Goal: Information Seeking & Learning: Learn about a topic

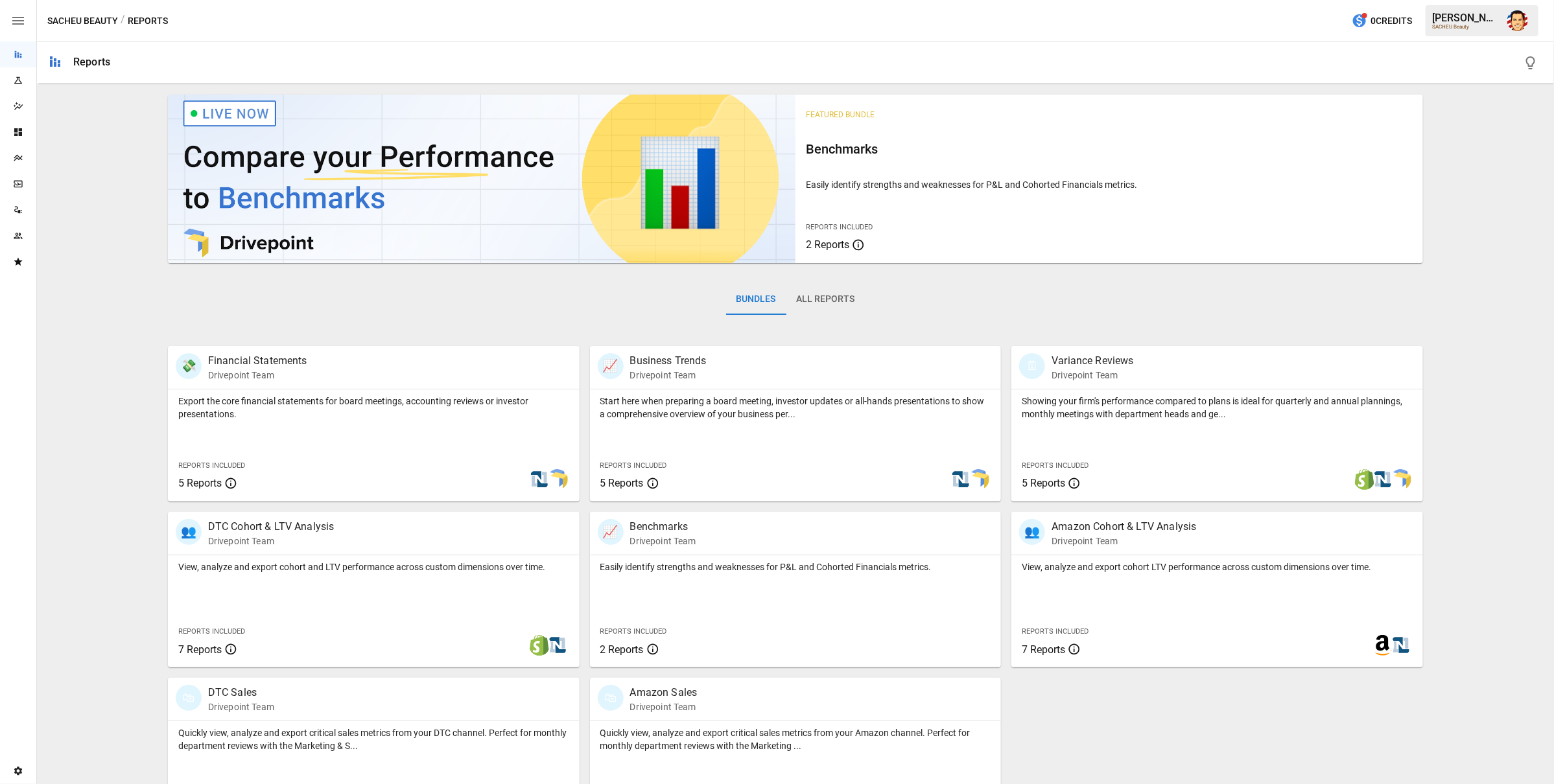
click at [154, 302] on div "Featured Bundle Benchmarks Easily identify strengths and weaknesses for P&L and…" at bounding box center [795, 461] width 1506 height 744
click at [138, 285] on div "Featured Bundle Benchmarks Easily identify strengths and weaknesses for P&L and…" at bounding box center [795, 461] width 1506 height 744
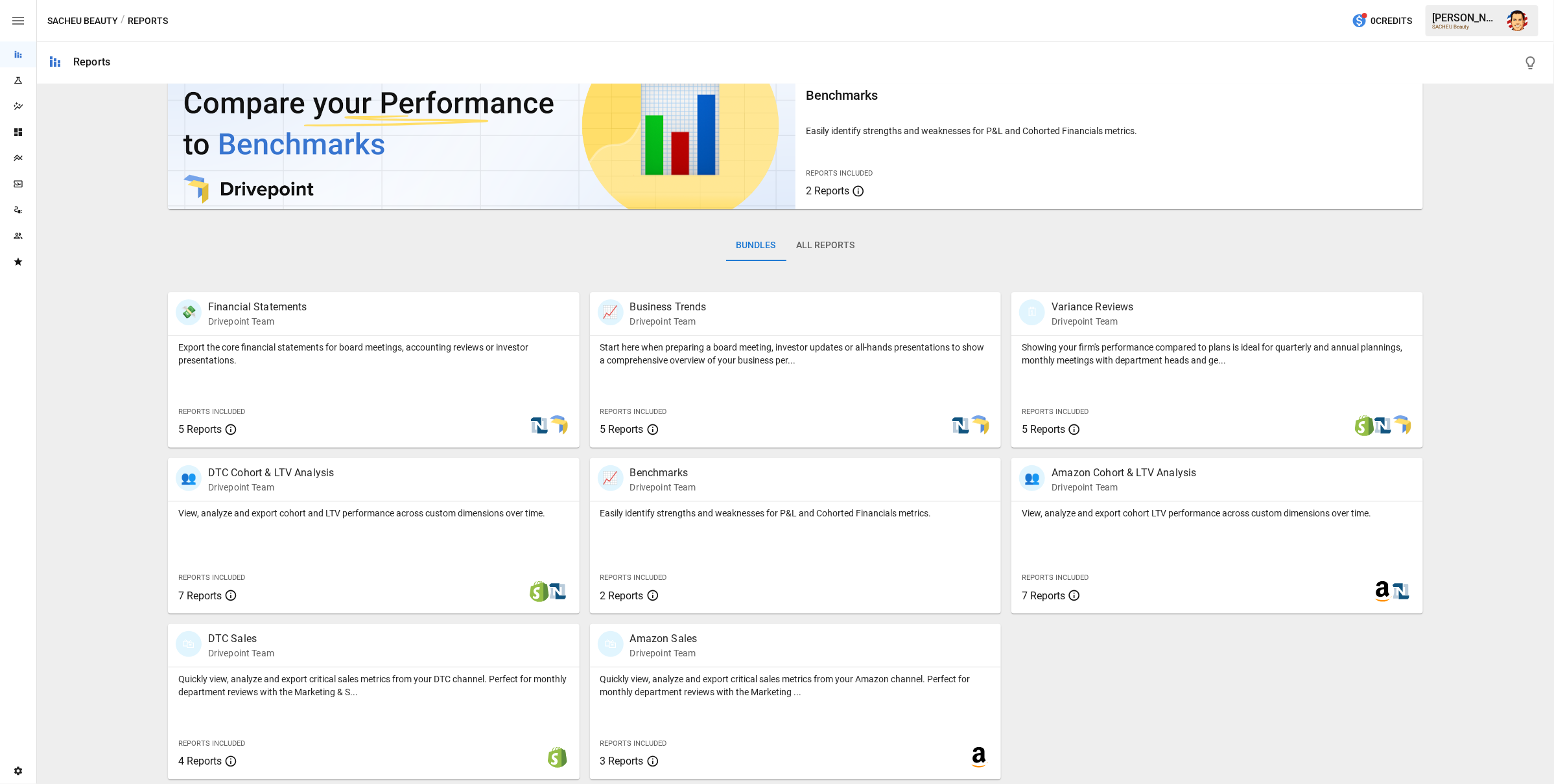
click at [136, 283] on div "Featured Bundle Benchmarks Easily identify strengths and weaknesses for P&L and…" at bounding box center [795, 408] width 1506 height 744
drag, startPoint x: 148, startPoint y: 263, endPoint x: 154, endPoint y: 256, distance: 9.2
click at [148, 263] on div "Featured Bundle Benchmarks Easily identify strengths and weaknesses for P&L and…" at bounding box center [795, 408] width 1506 height 744
click at [159, 253] on div "Featured Bundle Benchmarks Easily identify strengths and weaknesses for P&L and…" at bounding box center [795, 408] width 1506 height 744
drag, startPoint x: 241, startPoint y: 259, endPoint x: 126, endPoint y: 264, distance: 115.1
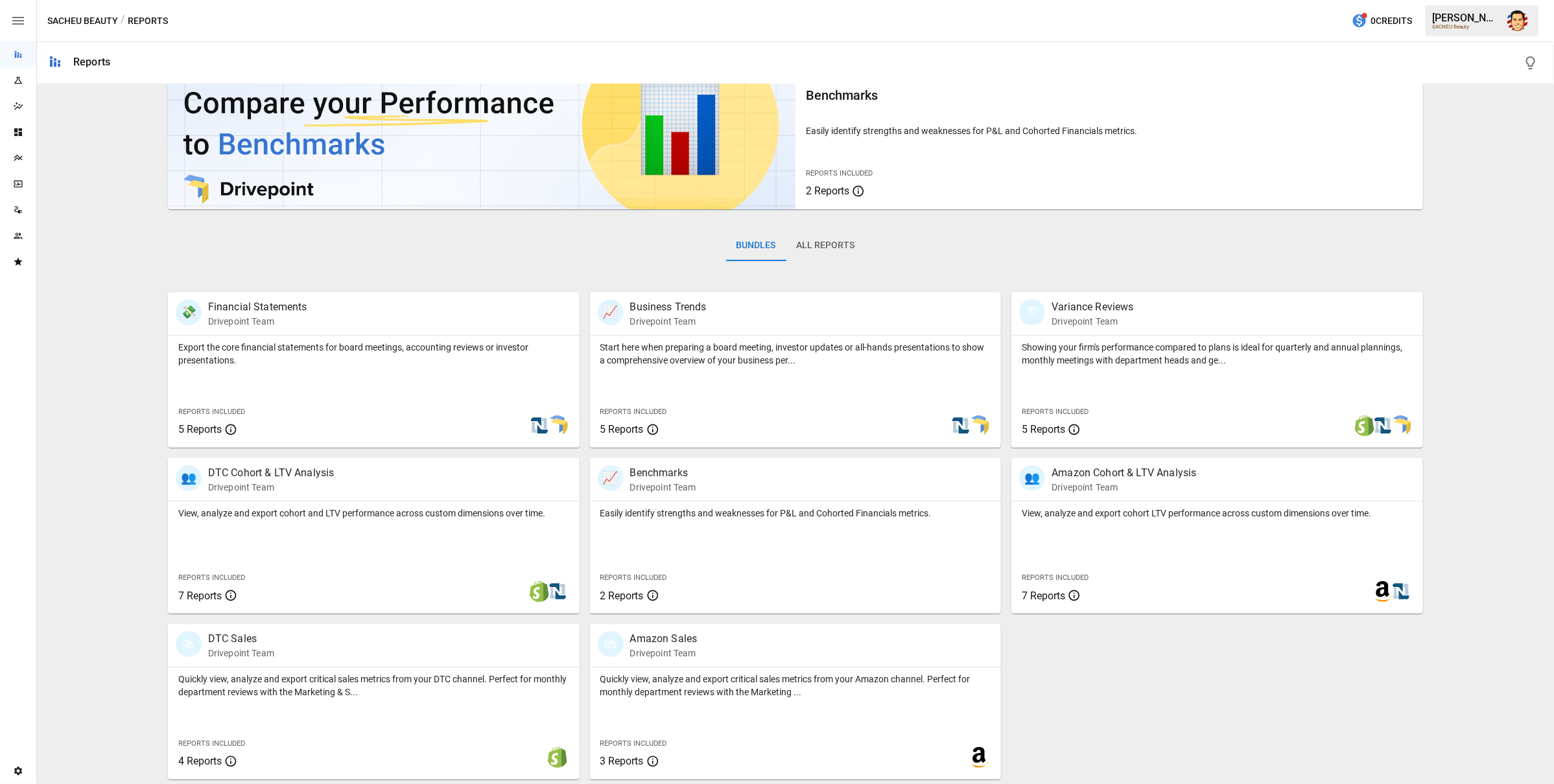
click at [235, 259] on div "Bundles All Reports" at bounding box center [795, 256] width 1256 height 72
click at [115, 266] on div "Featured Bundle Benchmarks Easily identify strengths and weaknesses for P&L and…" at bounding box center [795, 408] width 1506 height 744
click at [110, 261] on div "Featured Bundle Benchmarks Easily identify strengths and weaknesses for P&L and…" at bounding box center [795, 408] width 1506 height 744
click at [110, 261] on div "Featured Bundle Benchmarks Easily identify strengths and weaknesses for P&L and…" at bounding box center [795, 408] width 1506 height 744
drag, startPoint x: 124, startPoint y: 281, endPoint x: 197, endPoint y: 263, distance: 75.2
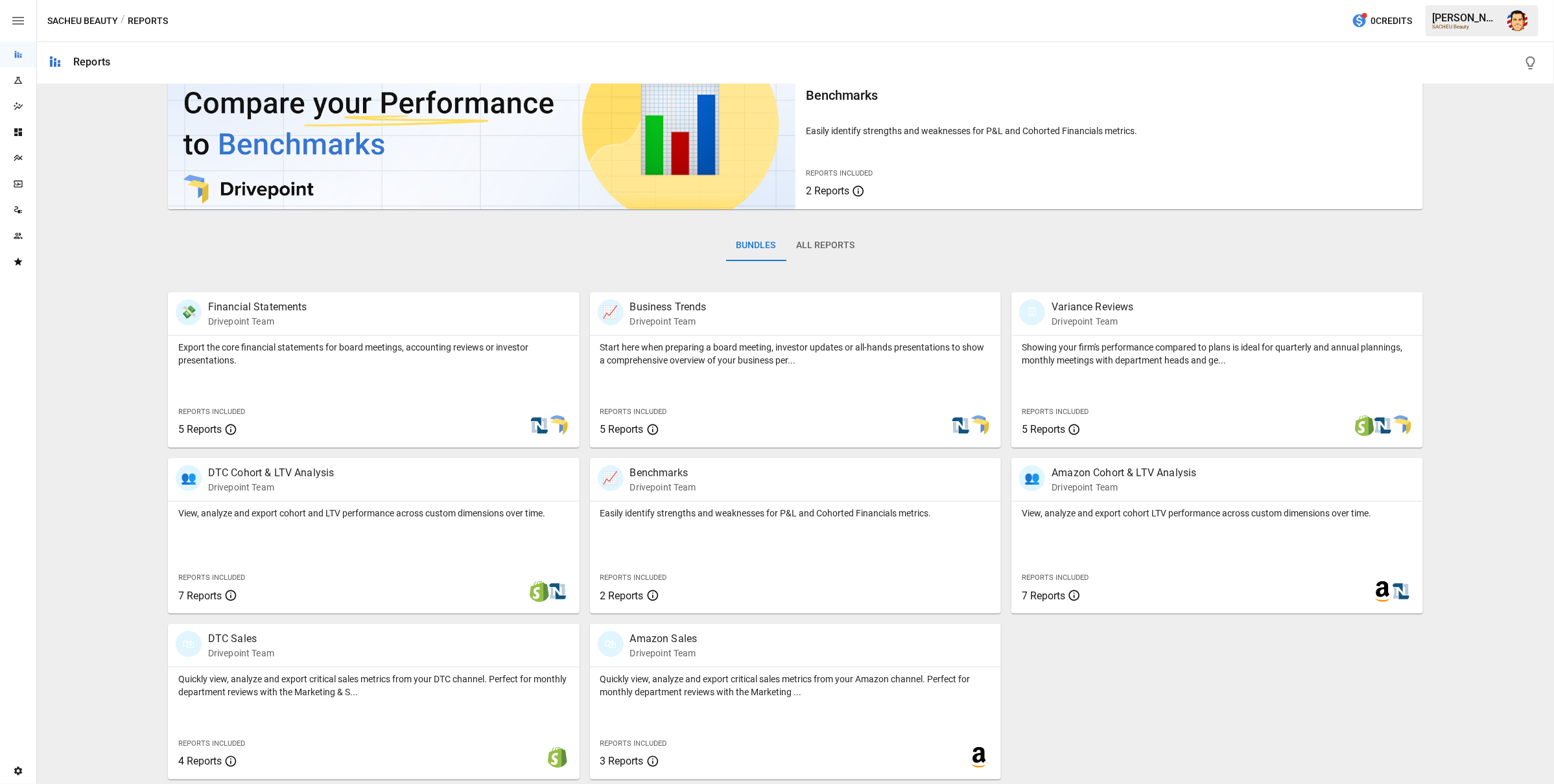
click at [124, 281] on div "Featured Bundle Benchmarks Easily identify strengths and weaknesses for P&L and…" at bounding box center [795, 408] width 1506 height 744
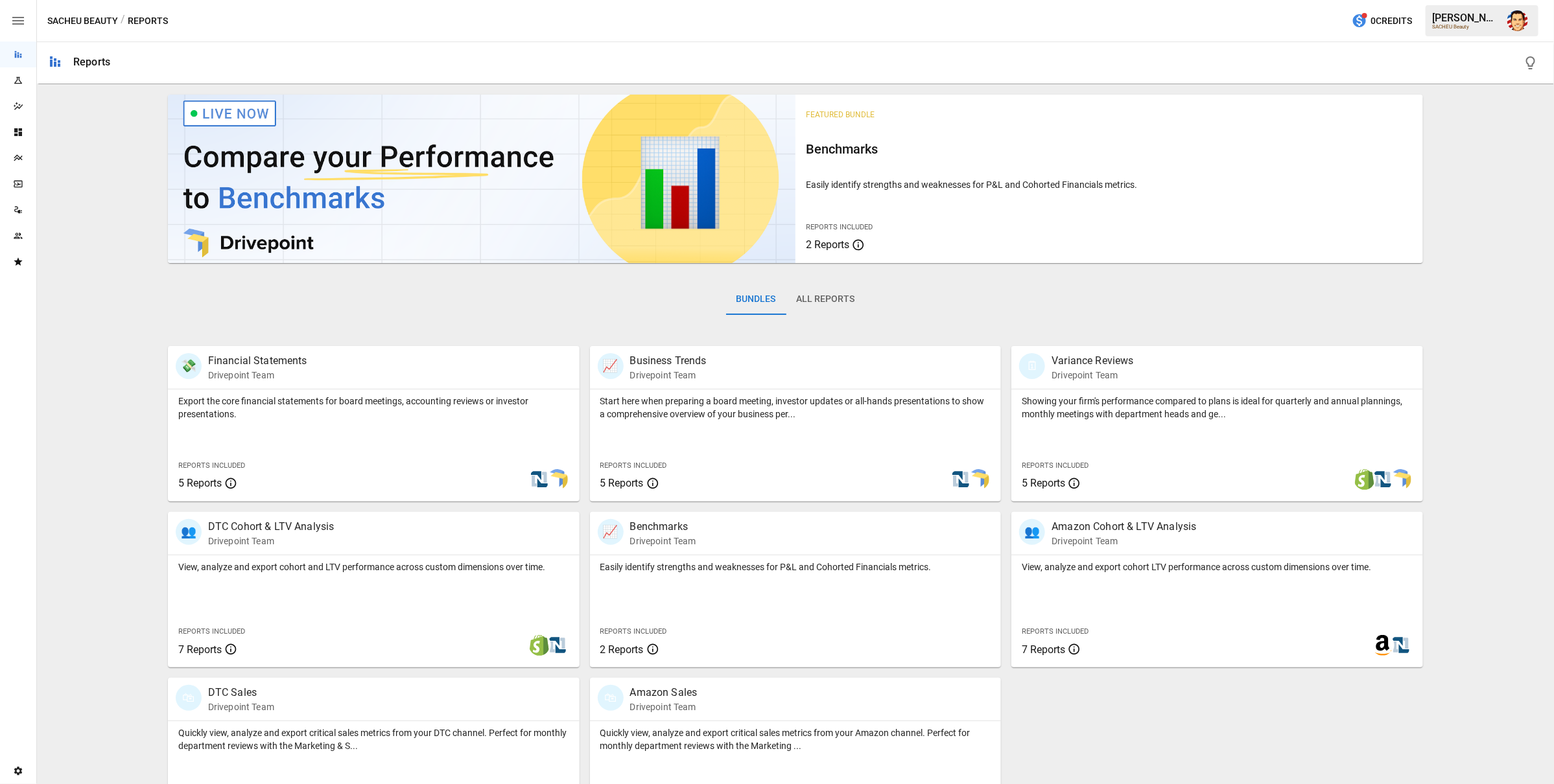
click at [130, 277] on div "Featured Bundle Benchmarks Easily identify strengths and weaknesses for P&L and…" at bounding box center [795, 461] width 1506 height 744
click at [106, 241] on div "Featured Bundle Benchmarks Easily identify strengths and weaknesses for P&L and…" at bounding box center [795, 461] width 1506 height 744
click at [16, 205] on icon "Data Sources" at bounding box center [18, 210] width 10 height 10
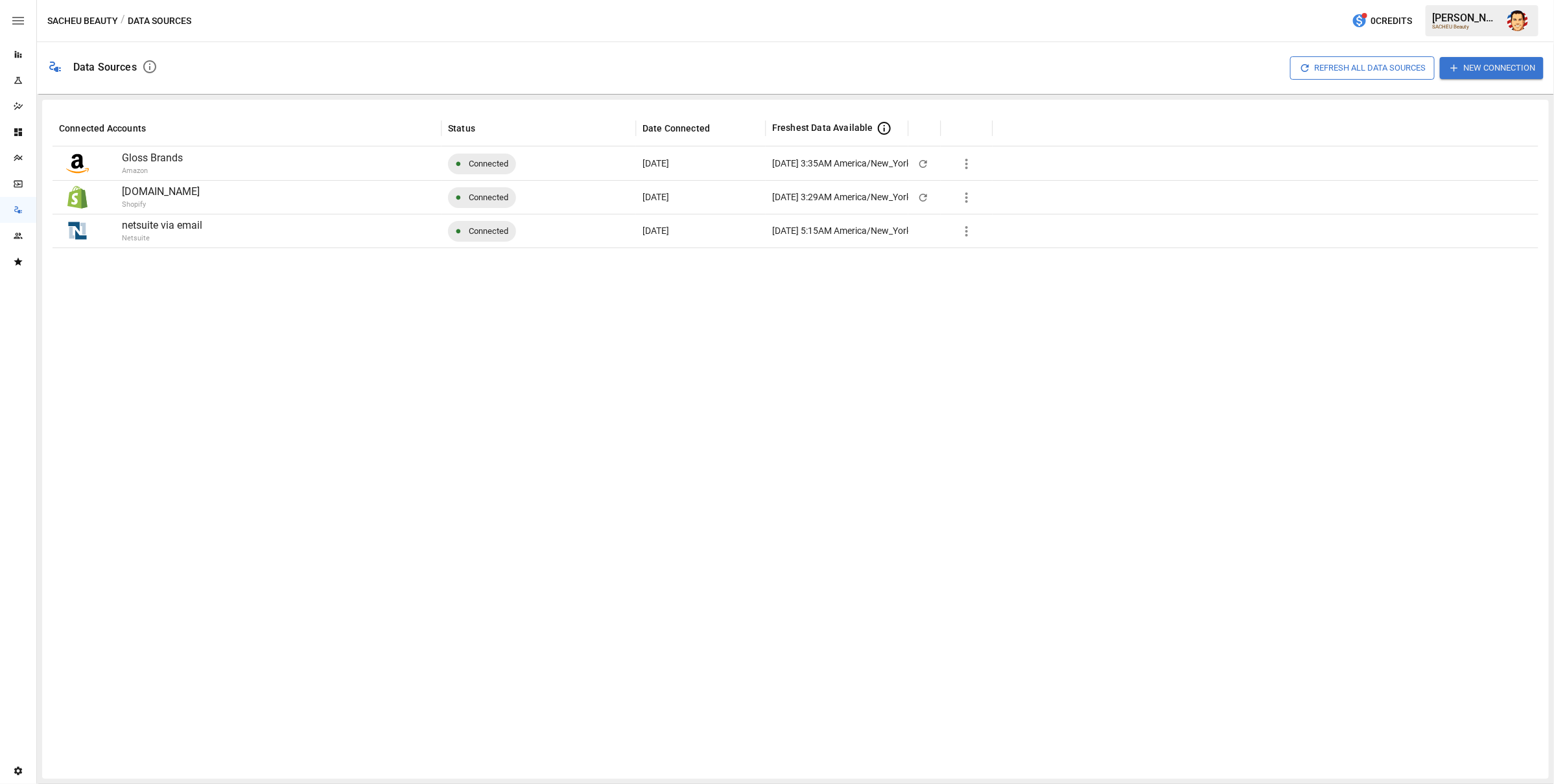
click at [288, 296] on div at bounding box center [795, 508] width 1486 height 521
click at [175, 226] on p "netsuite via email" at bounding box center [279, 225] width 313 height 16
click at [963, 232] on icon "button" at bounding box center [966, 231] width 16 height 16
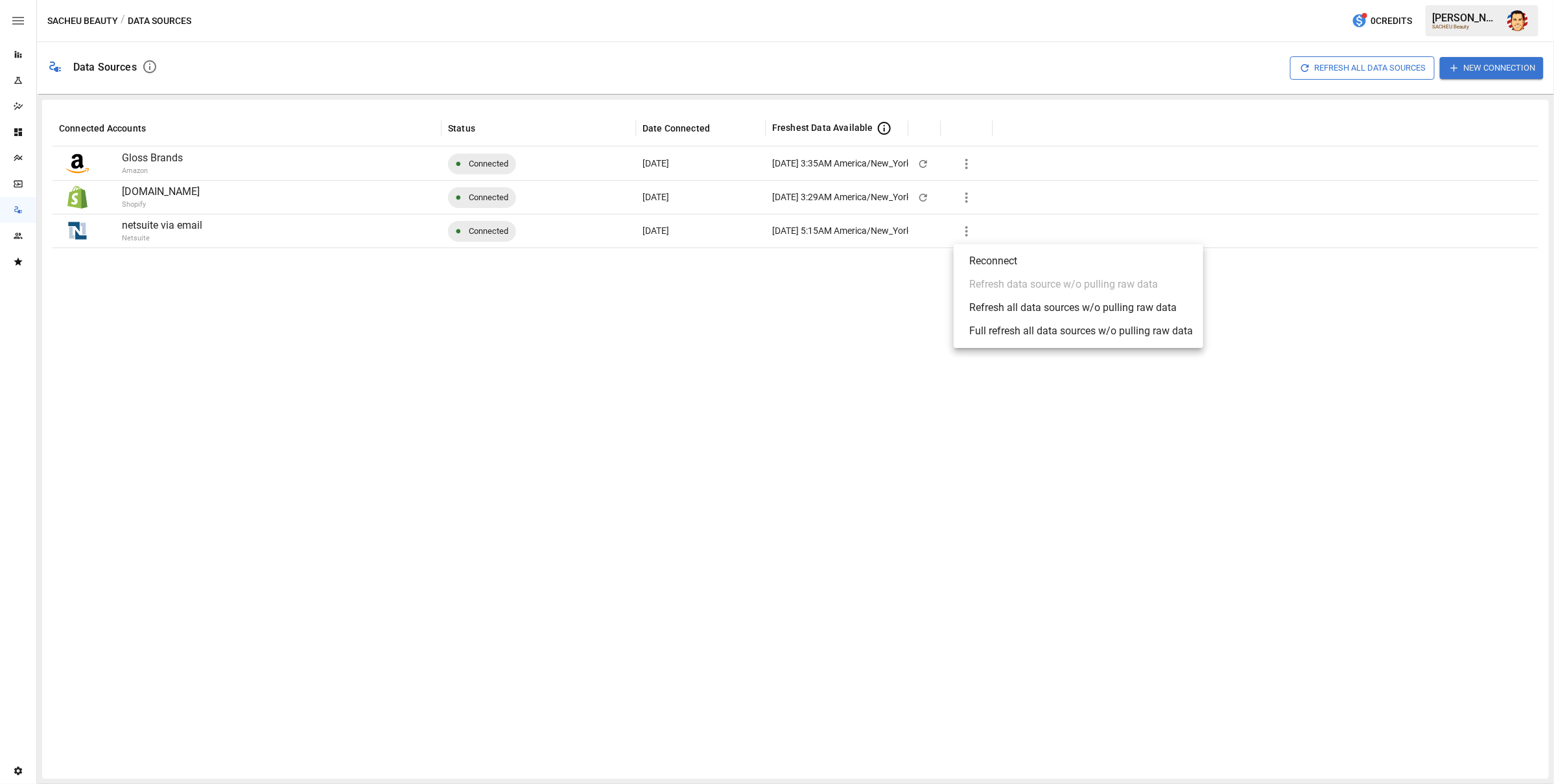
click at [858, 296] on div at bounding box center [777, 392] width 1554 height 784
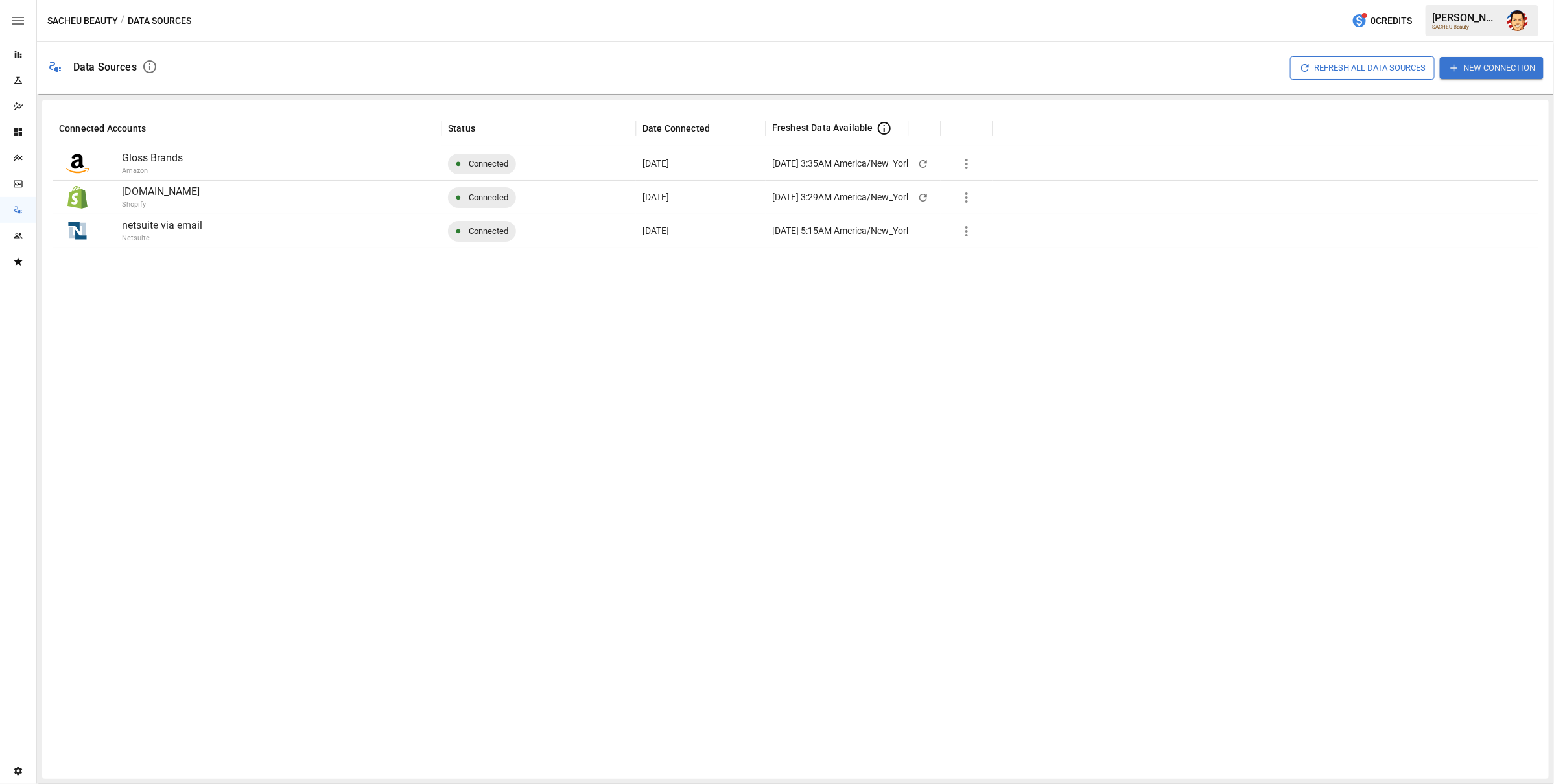
click at [1084, 288] on div at bounding box center [795, 508] width 1486 height 521
click at [850, 331] on div at bounding box center [795, 508] width 1486 height 521
click at [813, 277] on div at bounding box center [795, 508] width 1486 height 521
click at [863, 443] on div at bounding box center [795, 508] width 1486 height 521
click at [709, 329] on div at bounding box center [795, 508] width 1486 height 521
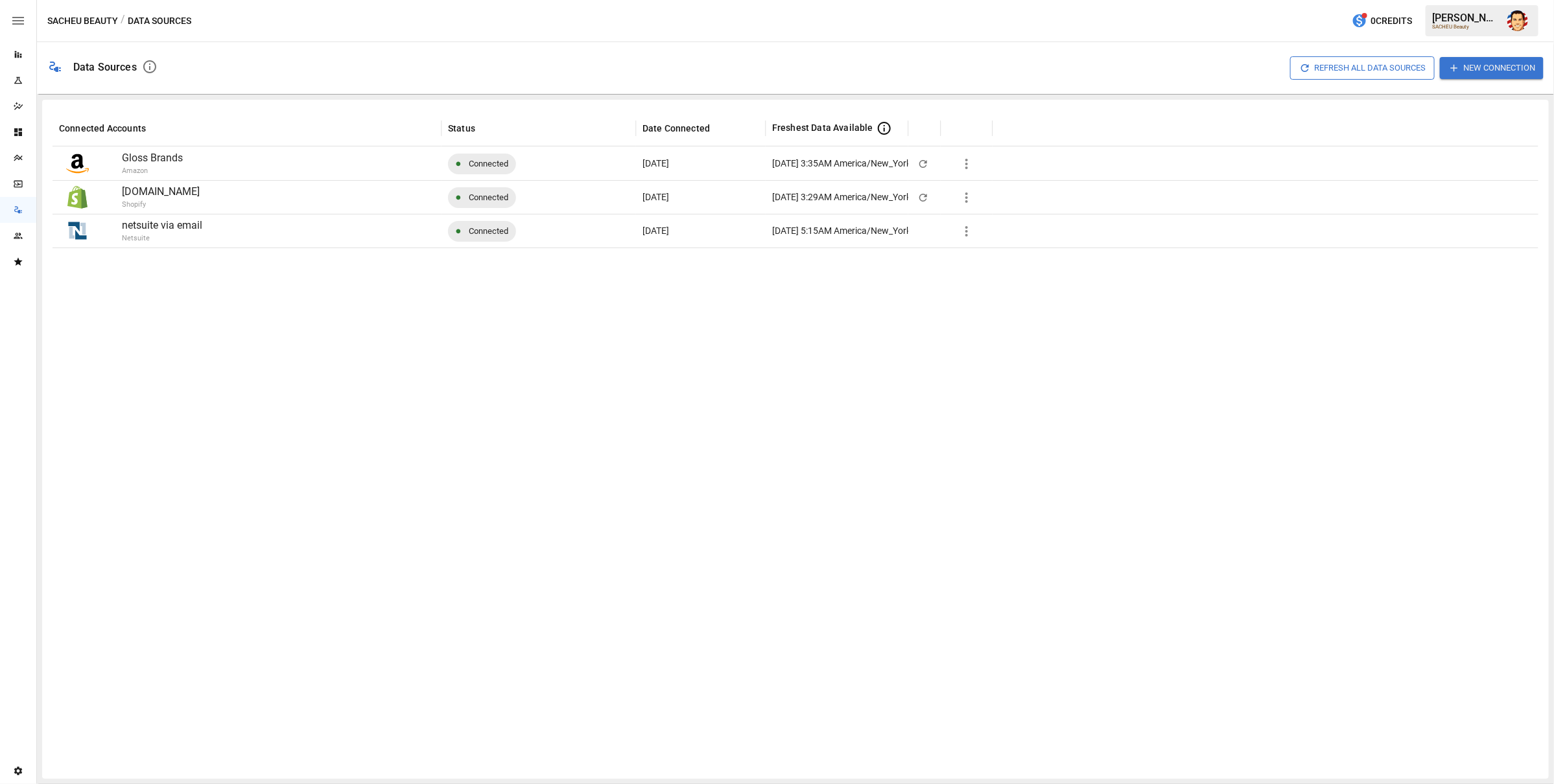
click at [841, 404] on div at bounding box center [795, 508] width 1486 height 521
click at [781, 310] on div at bounding box center [795, 508] width 1486 height 521
click at [529, 395] on div at bounding box center [795, 508] width 1486 height 521
click at [359, 337] on div at bounding box center [795, 508] width 1486 height 521
click at [459, 355] on div at bounding box center [795, 508] width 1486 height 521
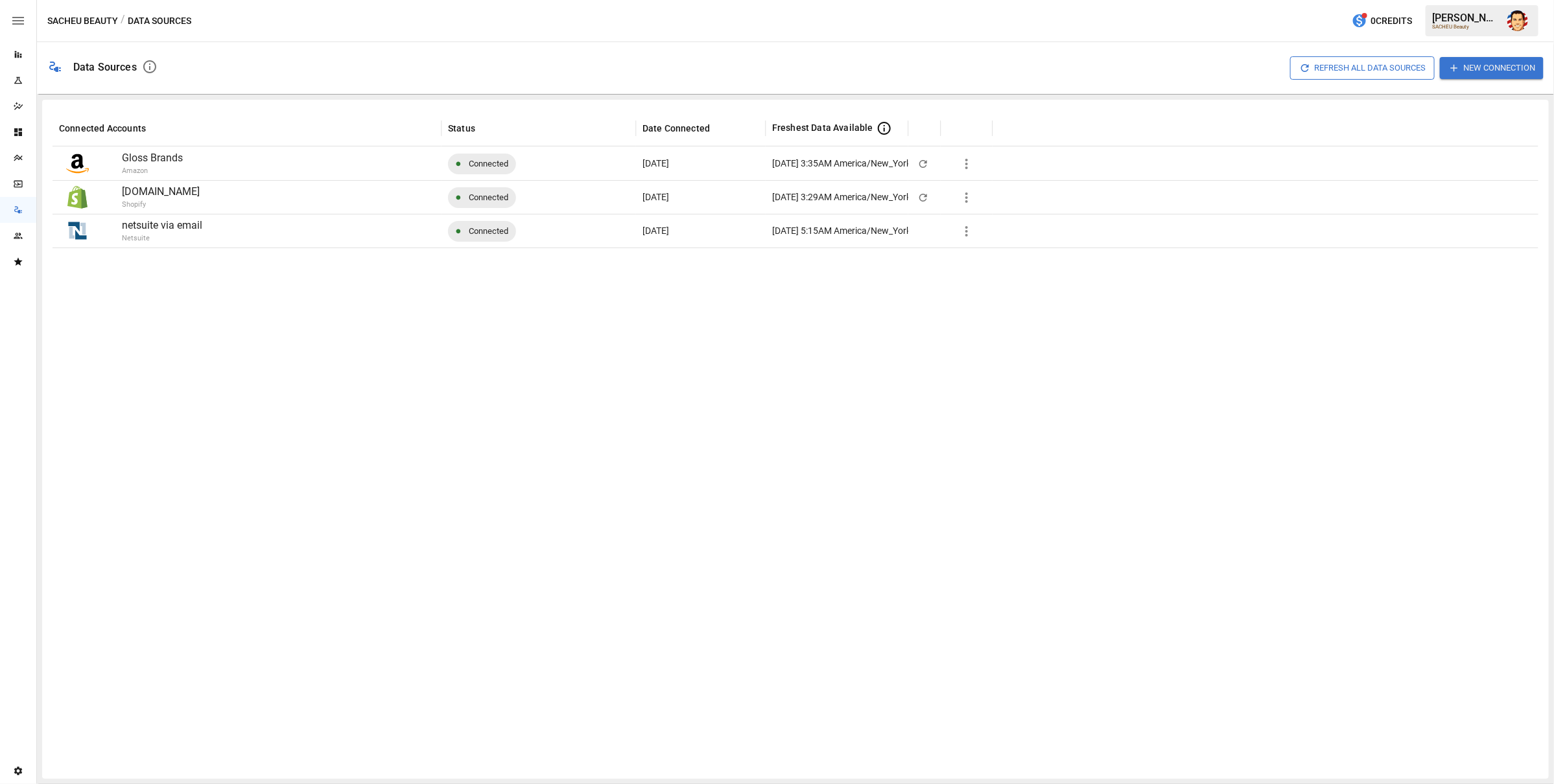
click at [842, 381] on div at bounding box center [795, 508] width 1486 height 521
click at [857, 348] on div at bounding box center [795, 508] width 1486 height 521
click at [966, 232] on icon "button" at bounding box center [967, 231] width 3 height 10
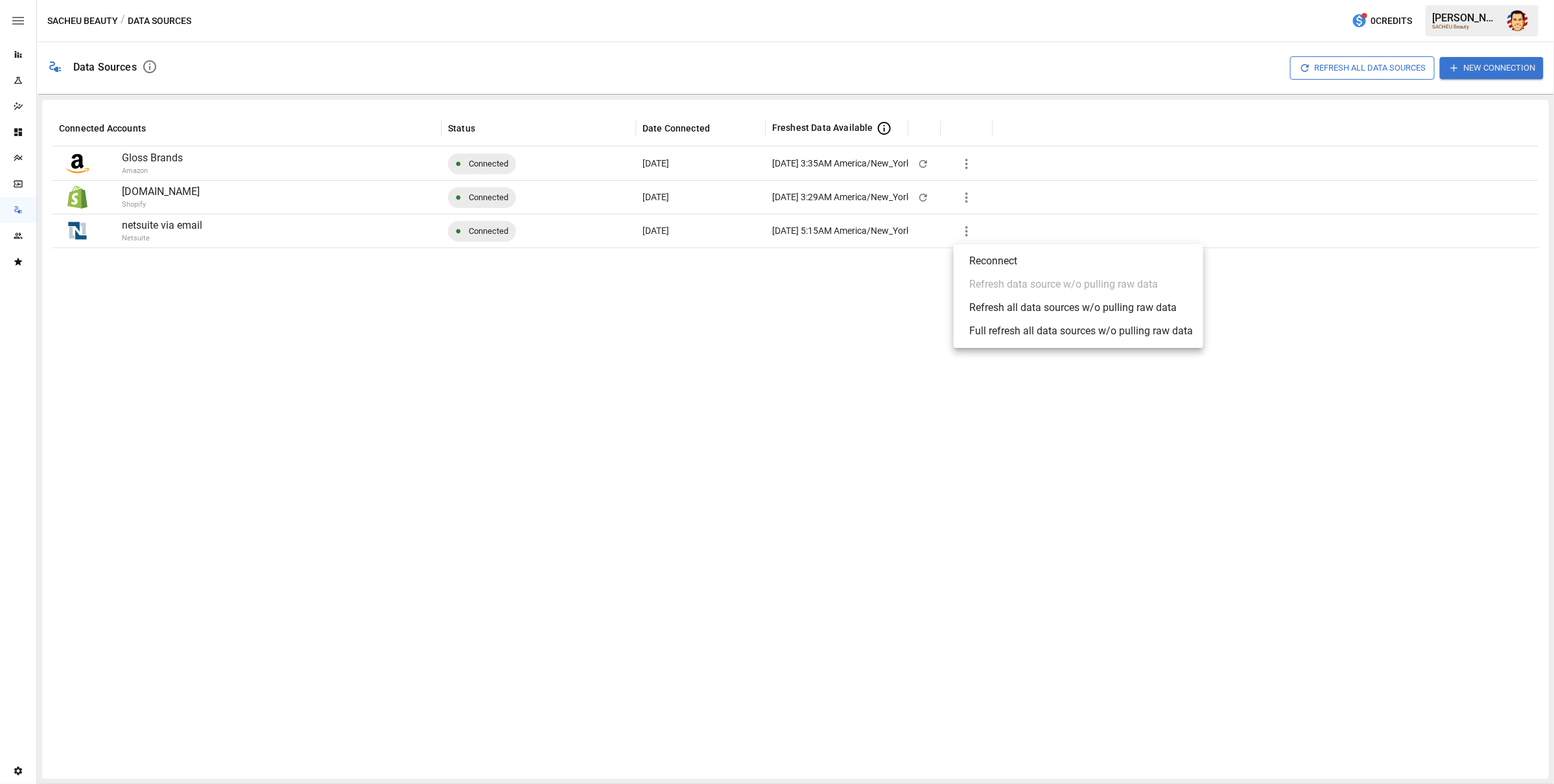
drag, startPoint x: 735, startPoint y: 281, endPoint x: 699, endPoint y: 307, distance: 44.4
click at [734, 281] on div at bounding box center [777, 392] width 1554 height 784
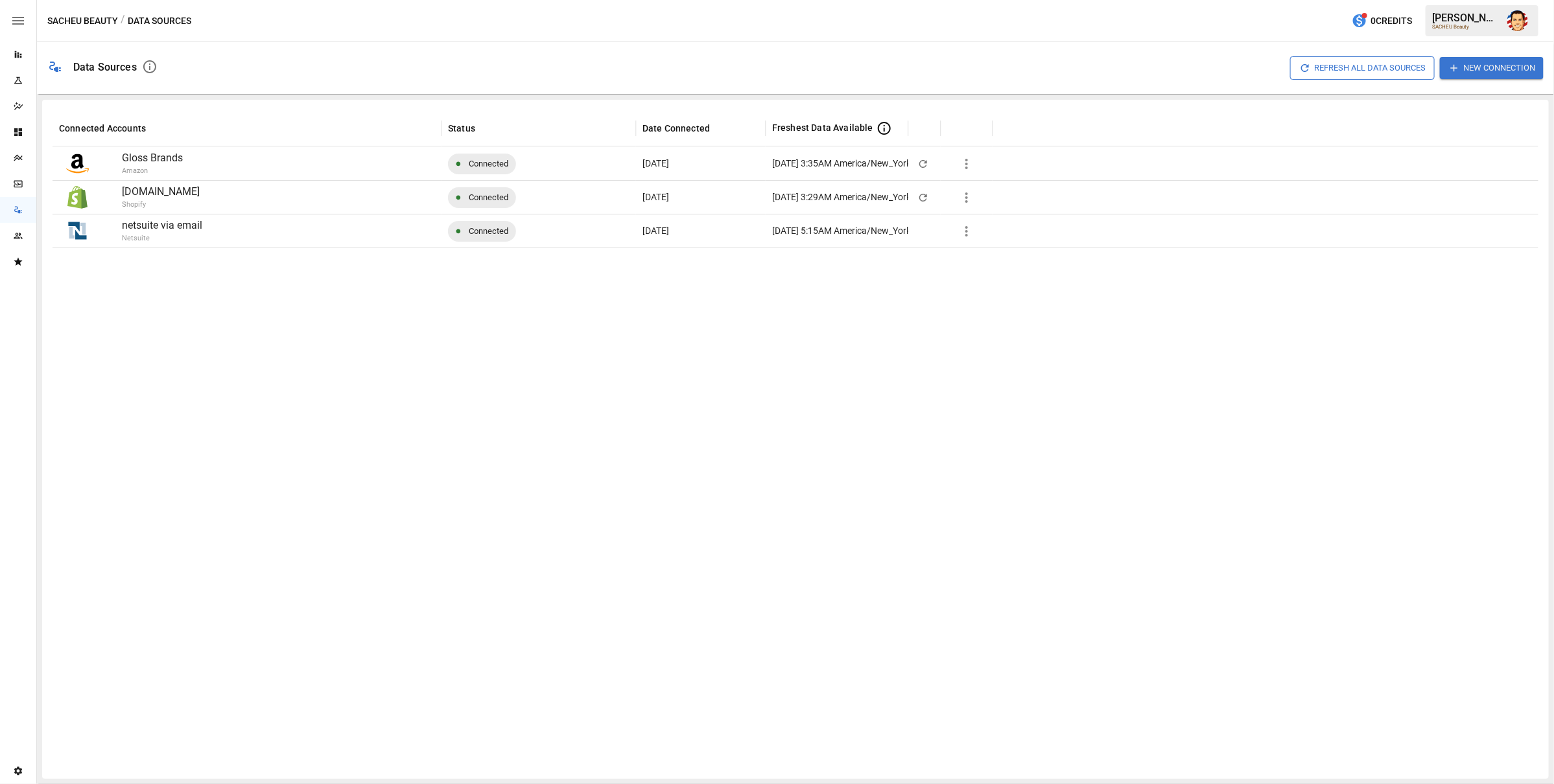
click at [599, 358] on div at bounding box center [795, 508] width 1486 height 521
drag, startPoint x: 616, startPoint y: 420, endPoint x: 503, endPoint y: 354, distance: 130.9
click at [615, 419] on div at bounding box center [795, 508] width 1486 height 521
click at [292, 286] on div at bounding box center [795, 508] width 1486 height 521
click at [208, 328] on div at bounding box center [795, 508] width 1486 height 521
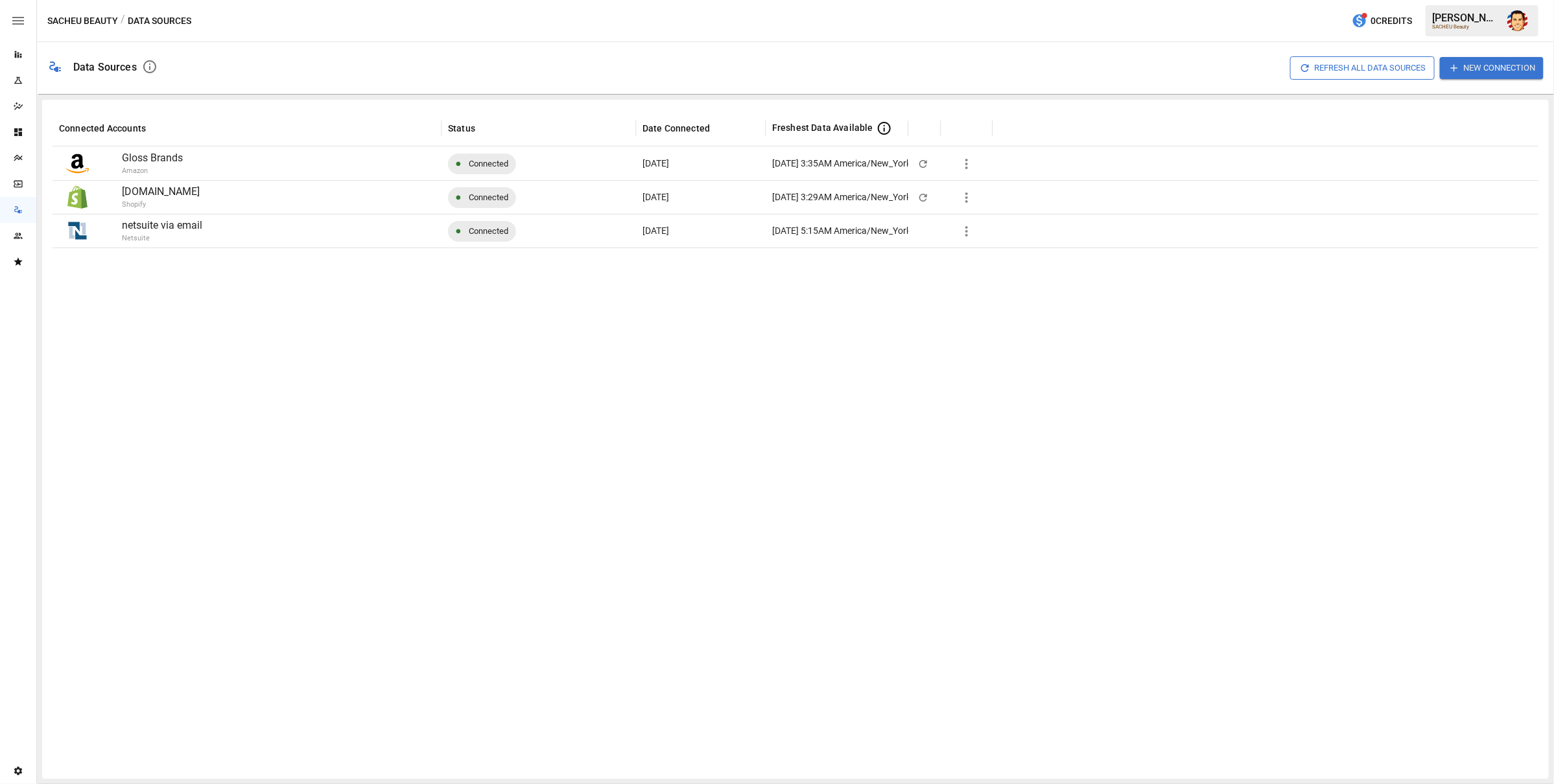
click at [172, 309] on div at bounding box center [795, 508] width 1486 height 521
drag, startPoint x: 176, startPoint y: 335, endPoint x: 187, endPoint y: 317, distance: 21.1
click at [173, 334] on div at bounding box center [795, 508] width 1486 height 521
click at [197, 339] on div at bounding box center [795, 508] width 1486 height 521
click at [197, 338] on div at bounding box center [795, 508] width 1486 height 521
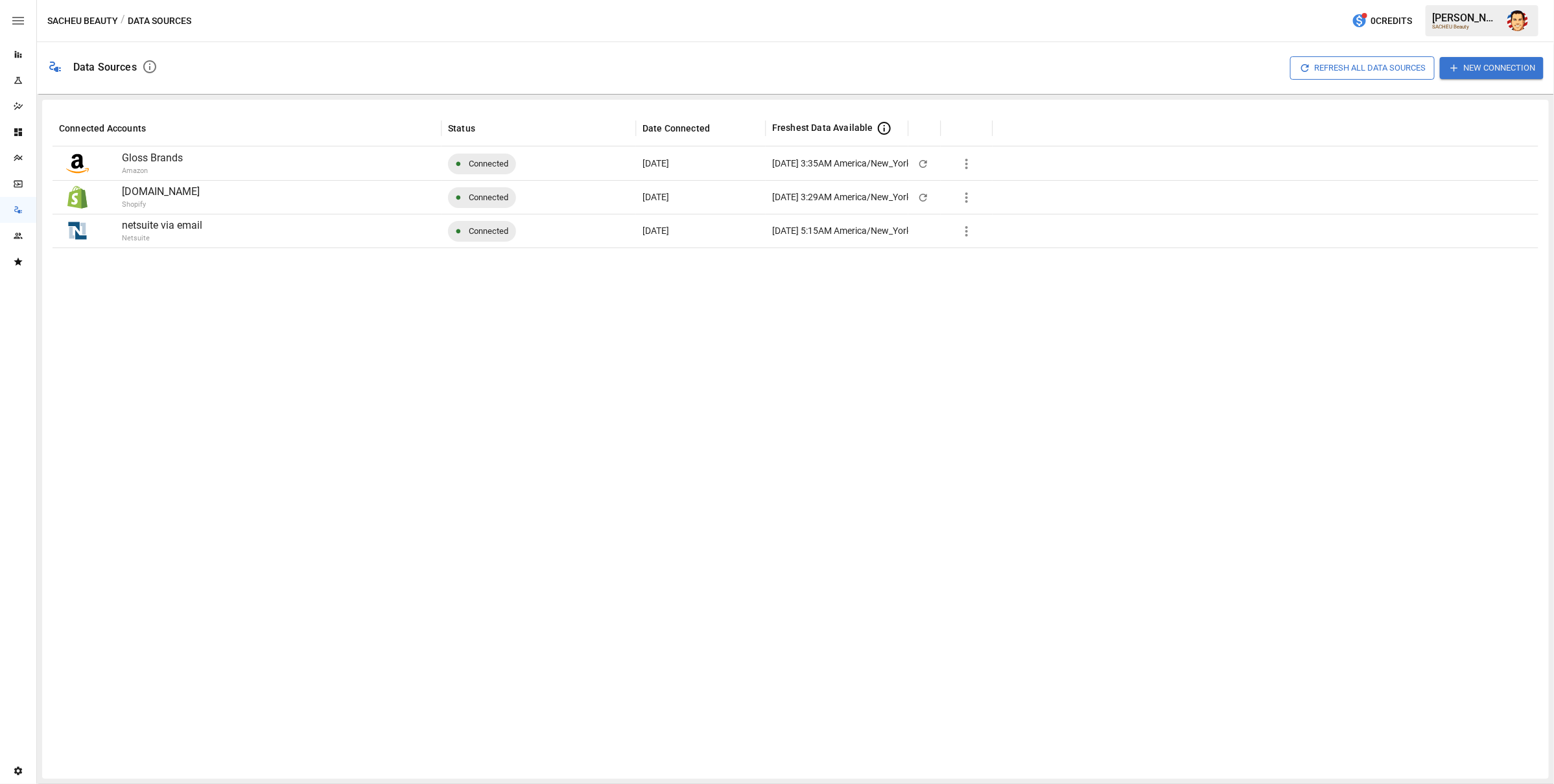
click at [221, 323] on div at bounding box center [795, 508] width 1486 height 521
click at [163, 312] on div at bounding box center [795, 508] width 1486 height 521
drag, startPoint x: 195, startPoint y: 281, endPoint x: 186, endPoint y: 289, distance: 12.0
click at [194, 281] on div at bounding box center [795, 508] width 1486 height 521
click at [163, 310] on div at bounding box center [795, 508] width 1486 height 521
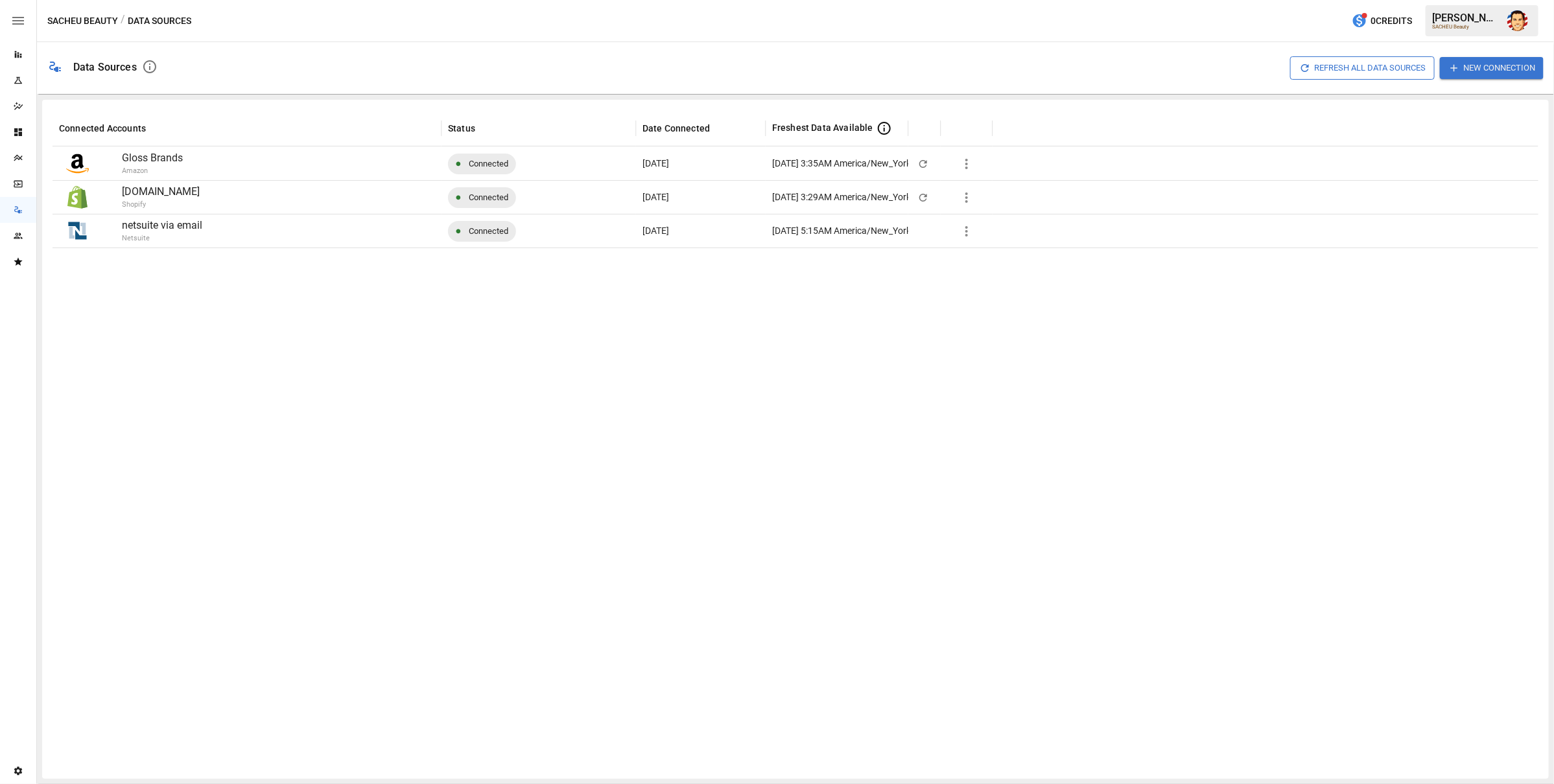
click at [149, 344] on div at bounding box center [795, 508] width 1486 height 521
click at [16, 59] on icon "Reports" at bounding box center [18, 54] width 10 height 10
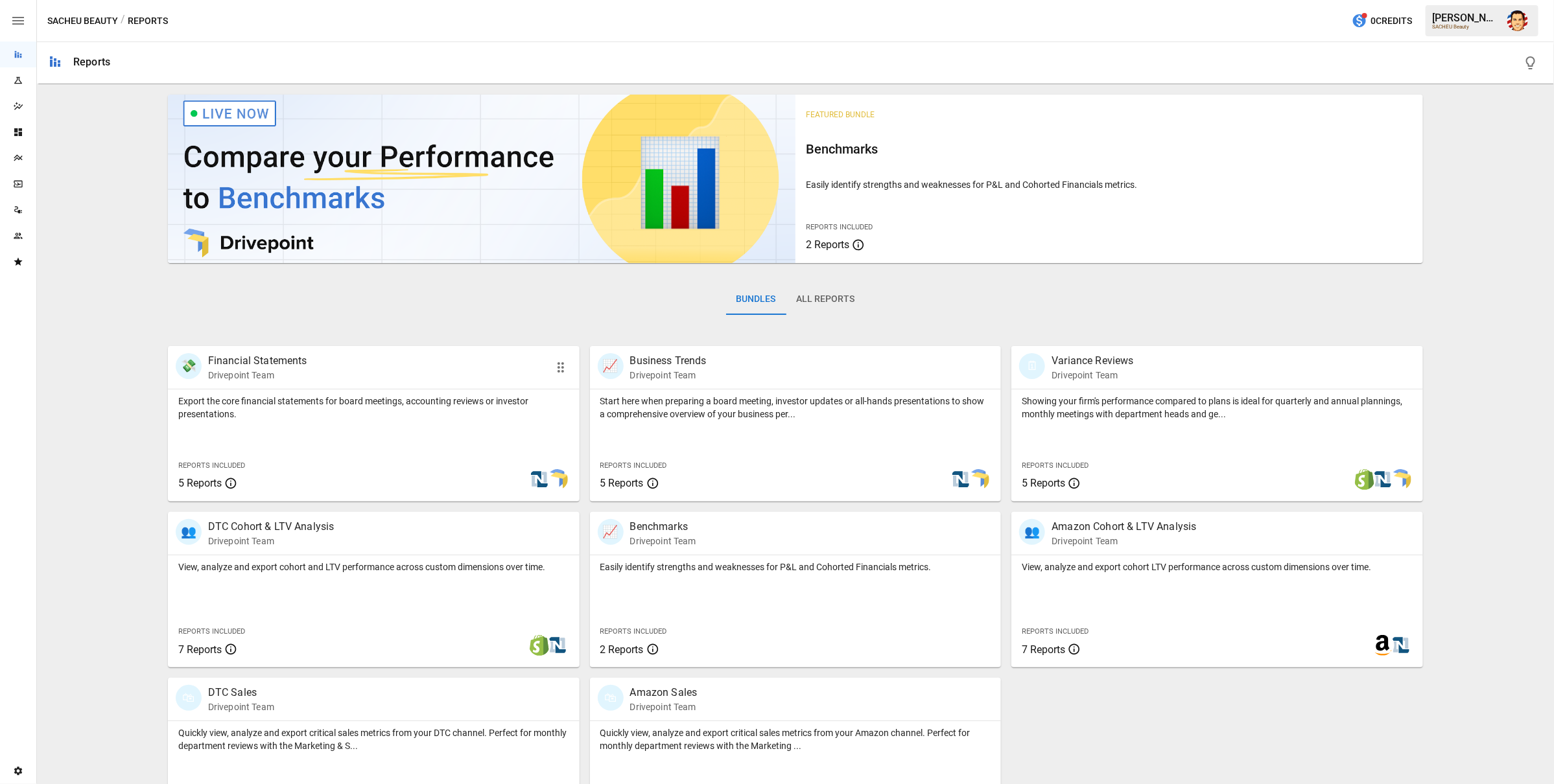
click at [272, 365] on p "Financial Statements" at bounding box center [258, 361] width 99 height 16
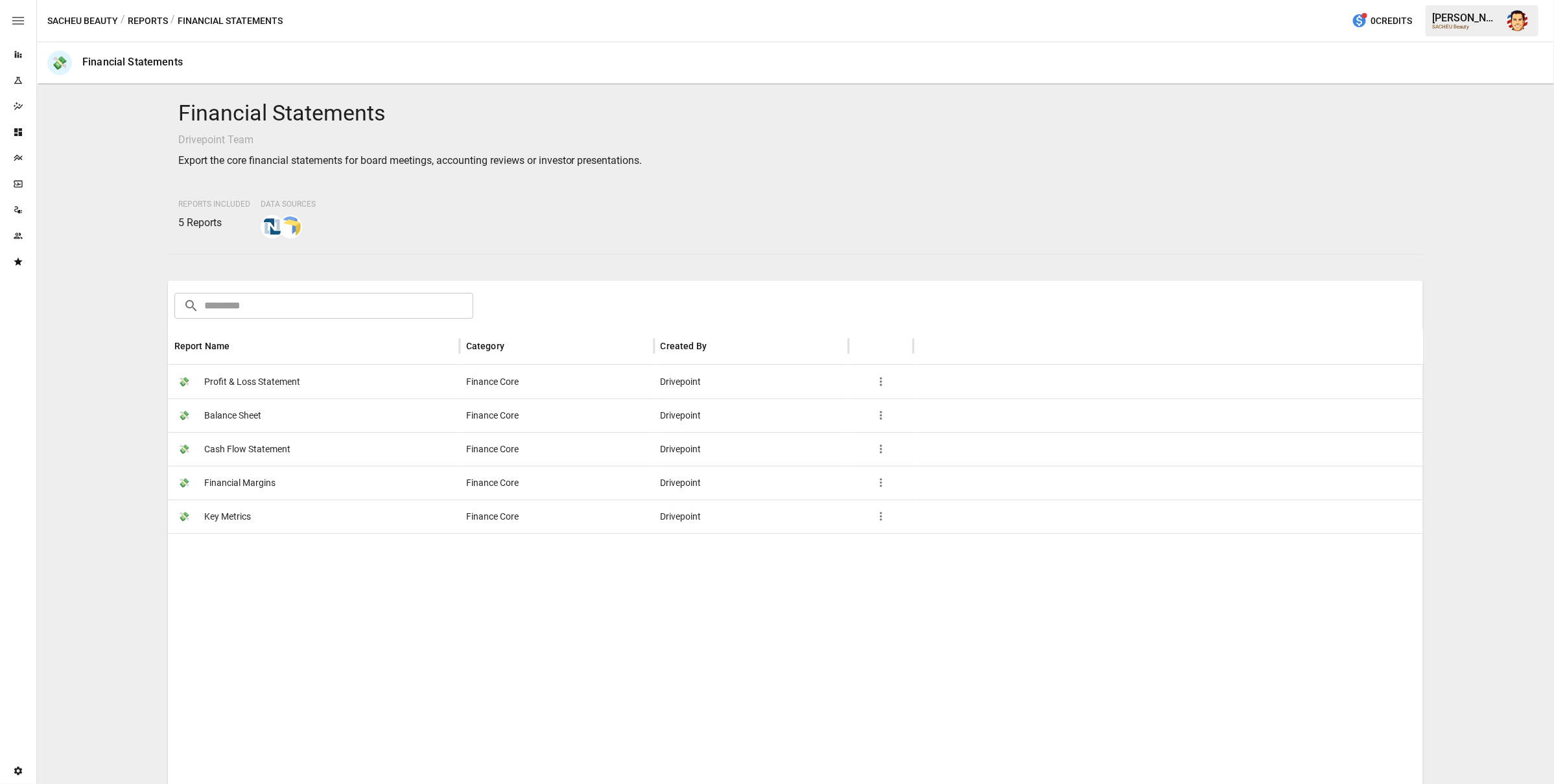
click at [292, 381] on span "Profit & Loss Statement" at bounding box center [252, 382] width 96 height 33
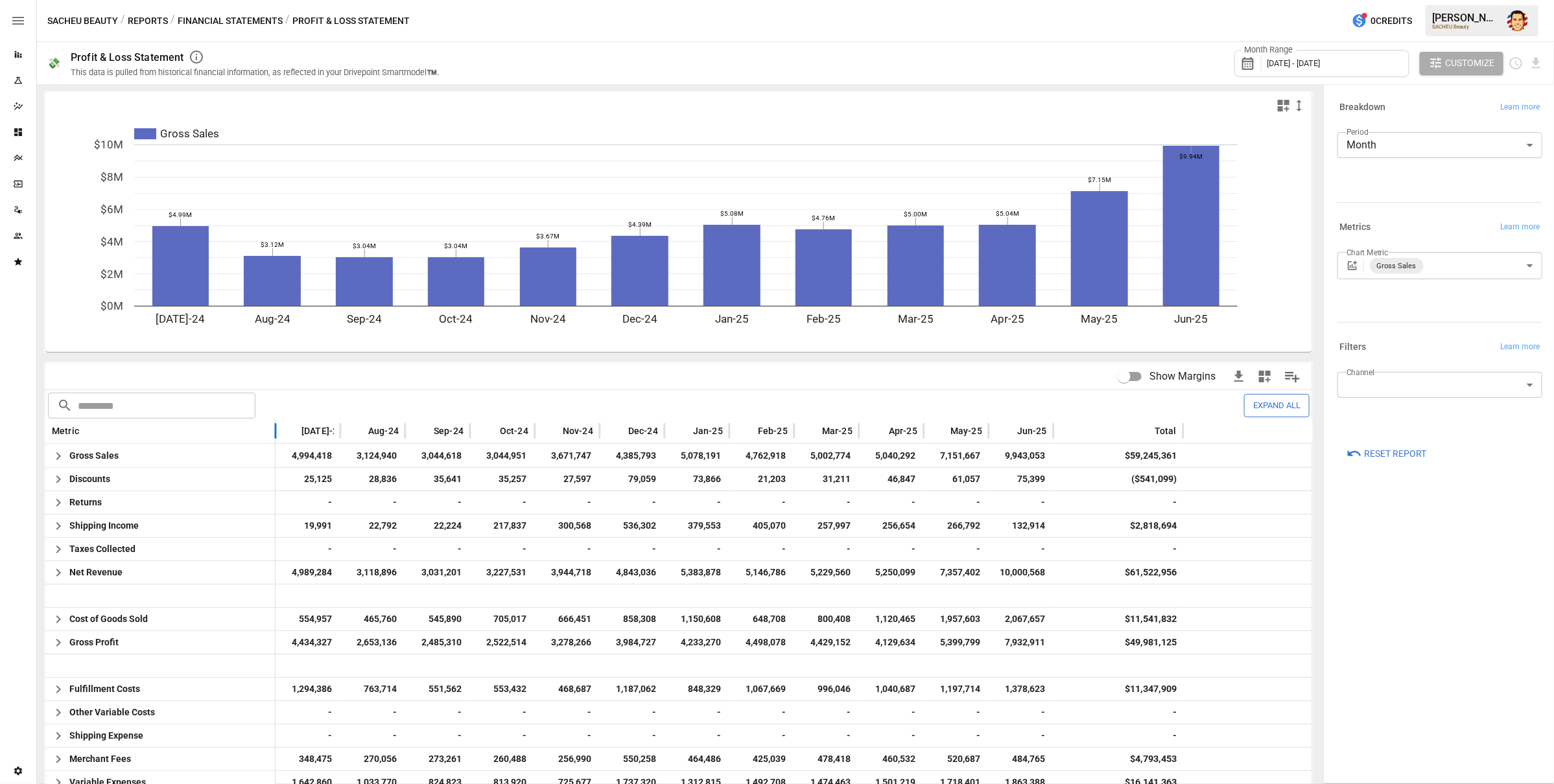
drag, startPoint x: 239, startPoint y: 429, endPoint x: 275, endPoint y: 429, distance: 36.0
click at [275, 429] on div at bounding box center [275, 431] width 6 height 26
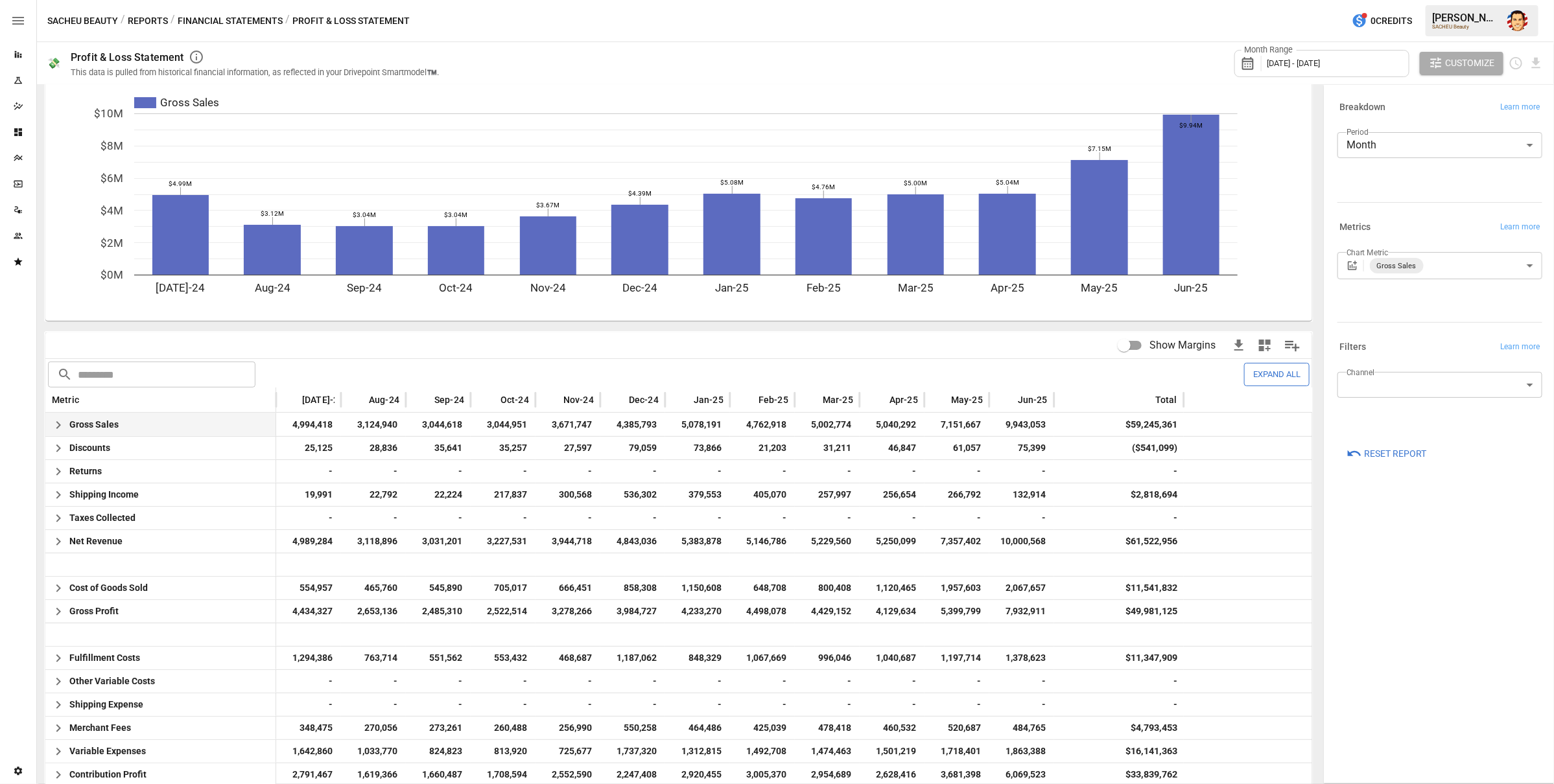
click at [55, 425] on icon "button" at bounding box center [58, 425] width 16 height 16
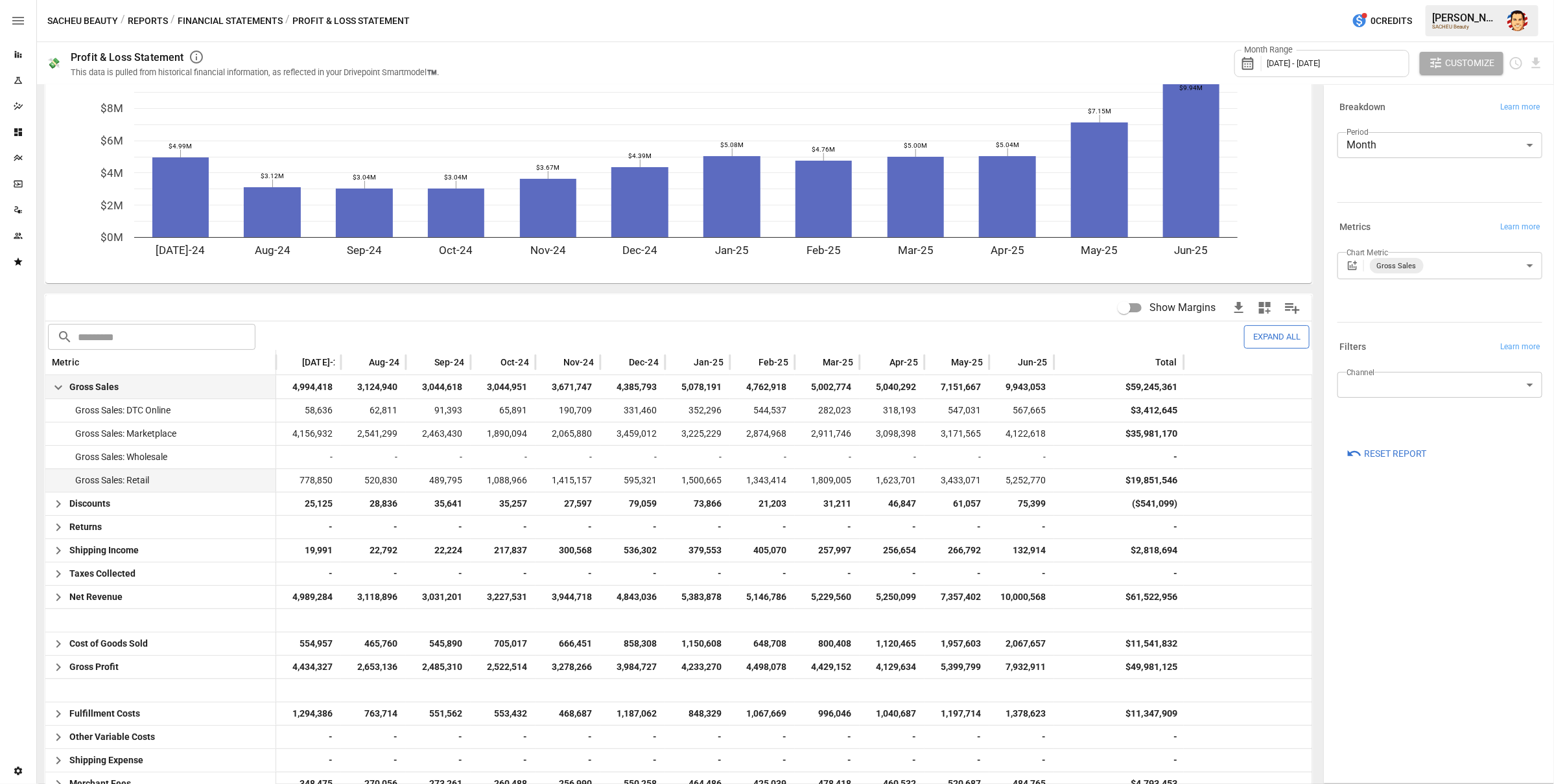
scroll to position [72, 0]
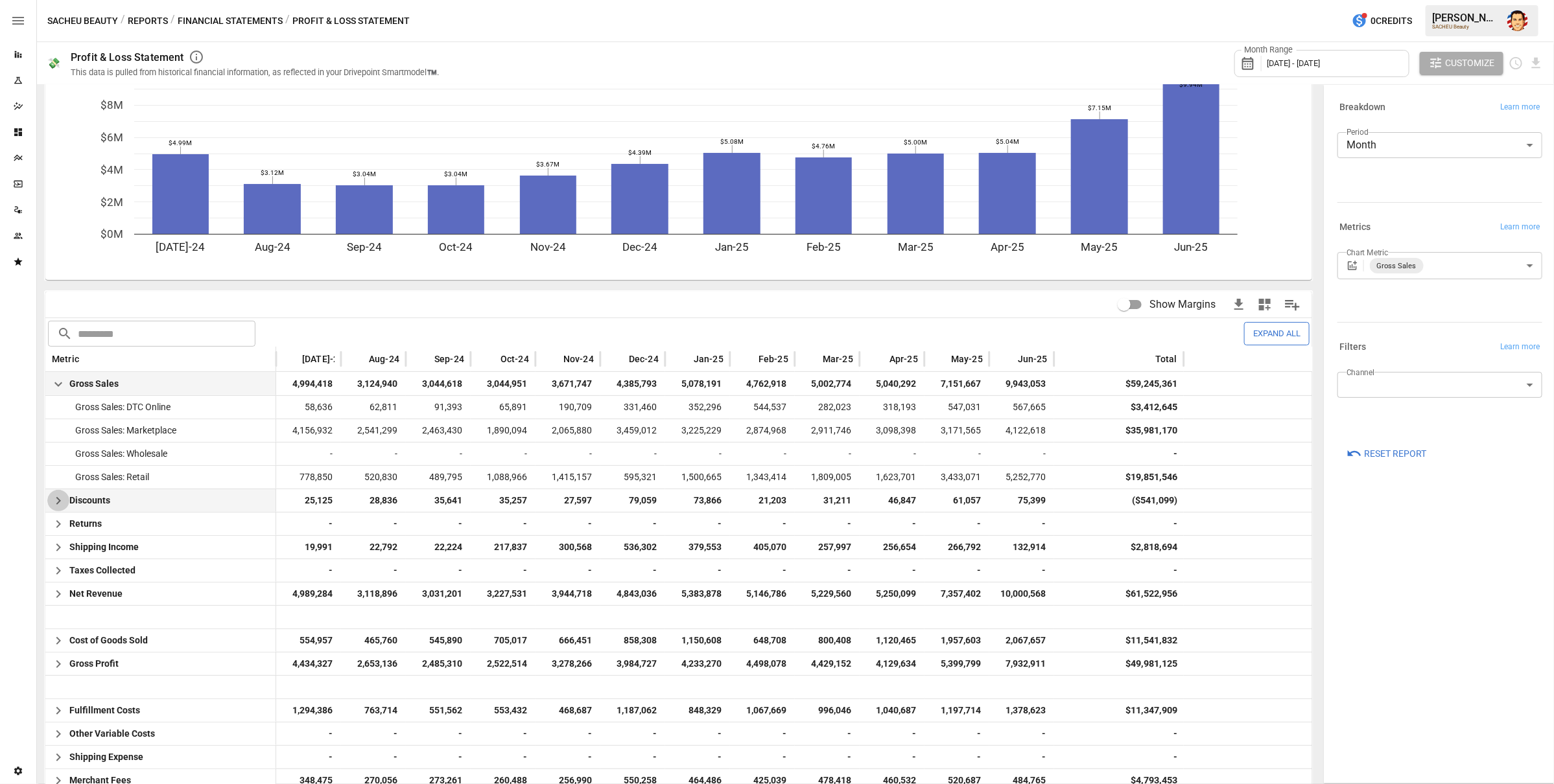
click at [56, 504] on icon "button" at bounding box center [58, 501] width 16 height 16
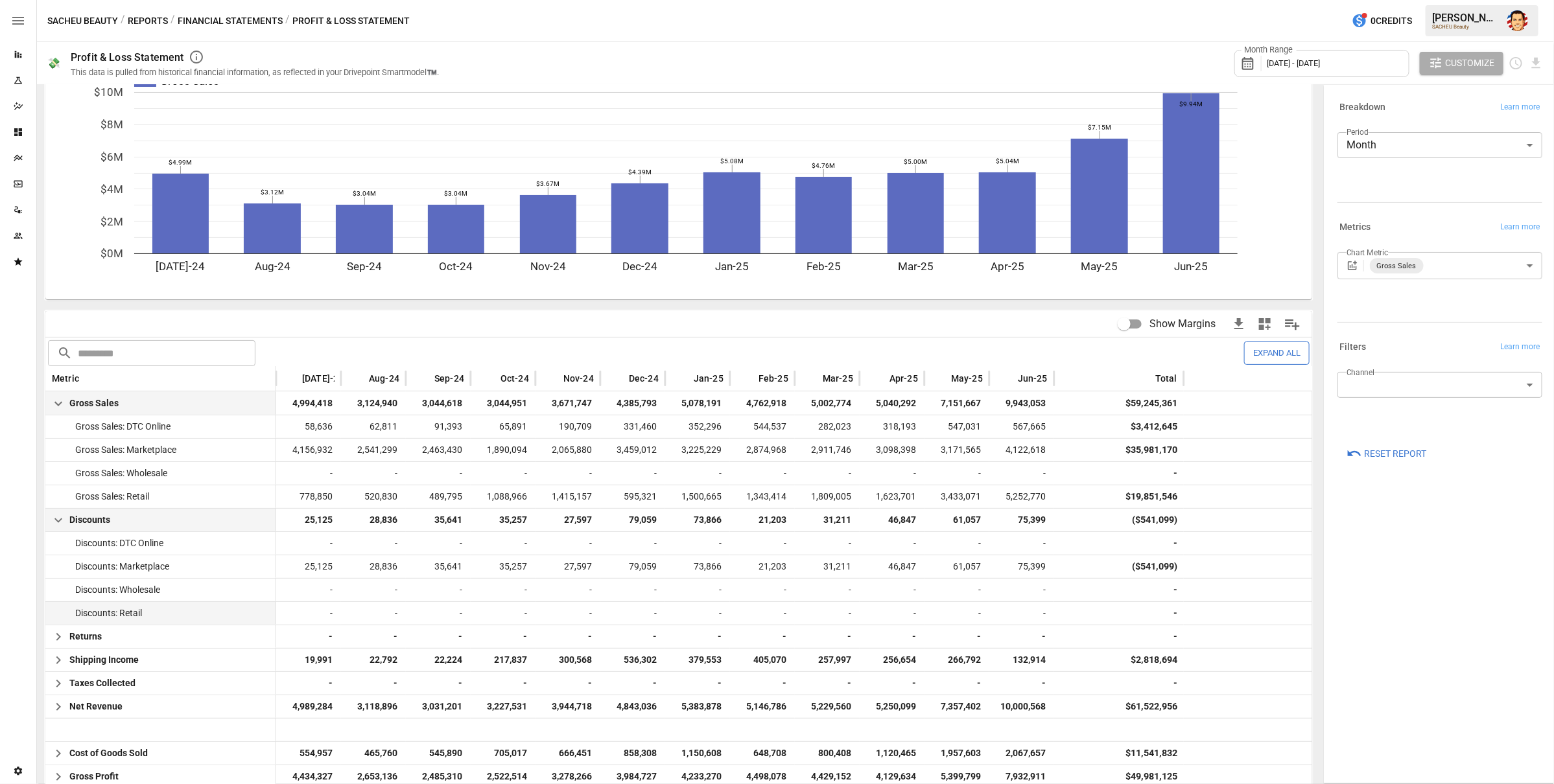
scroll to position [78, 0]
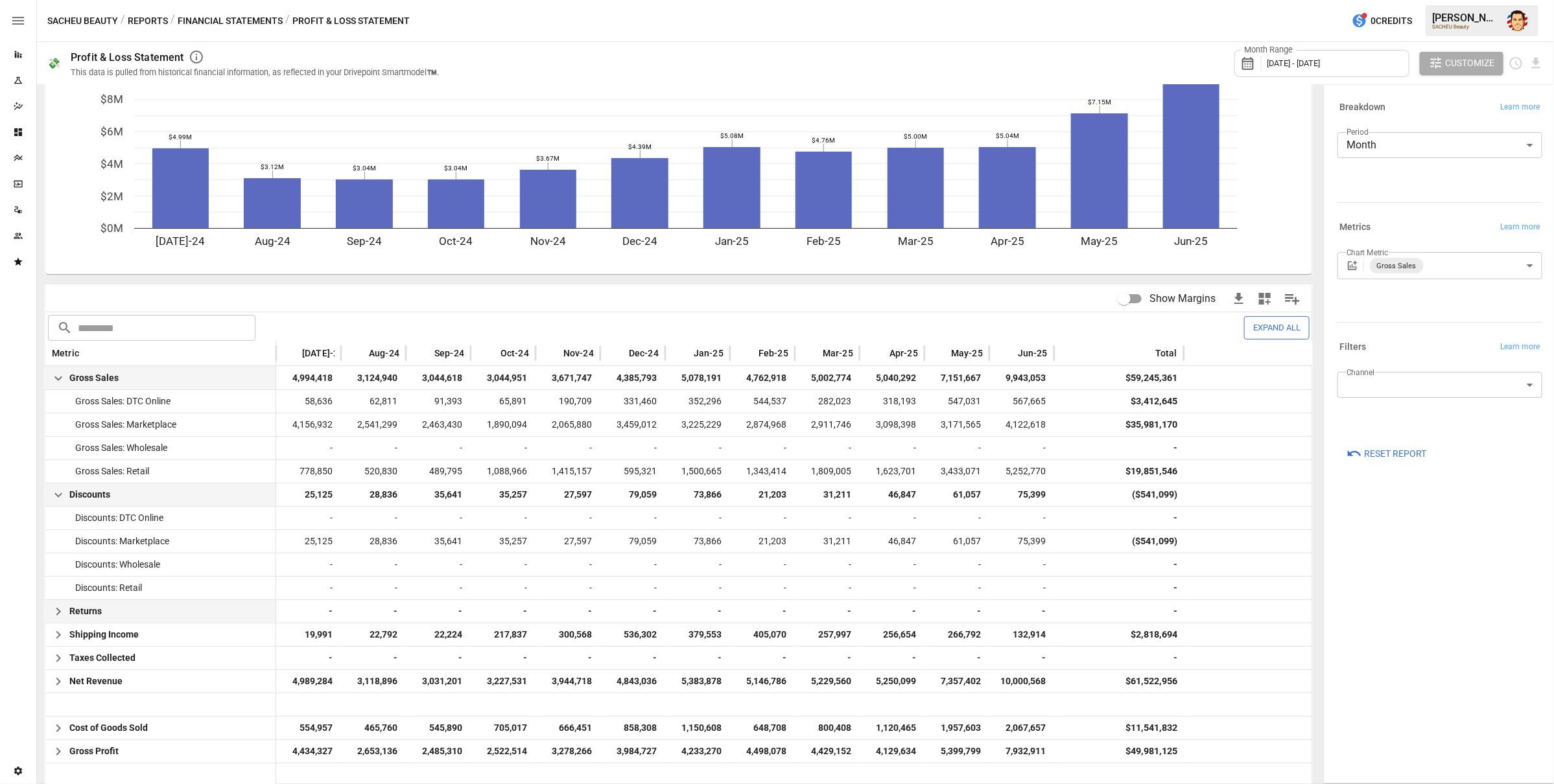
click at [51, 612] on icon "button" at bounding box center [58, 612] width 16 height 16
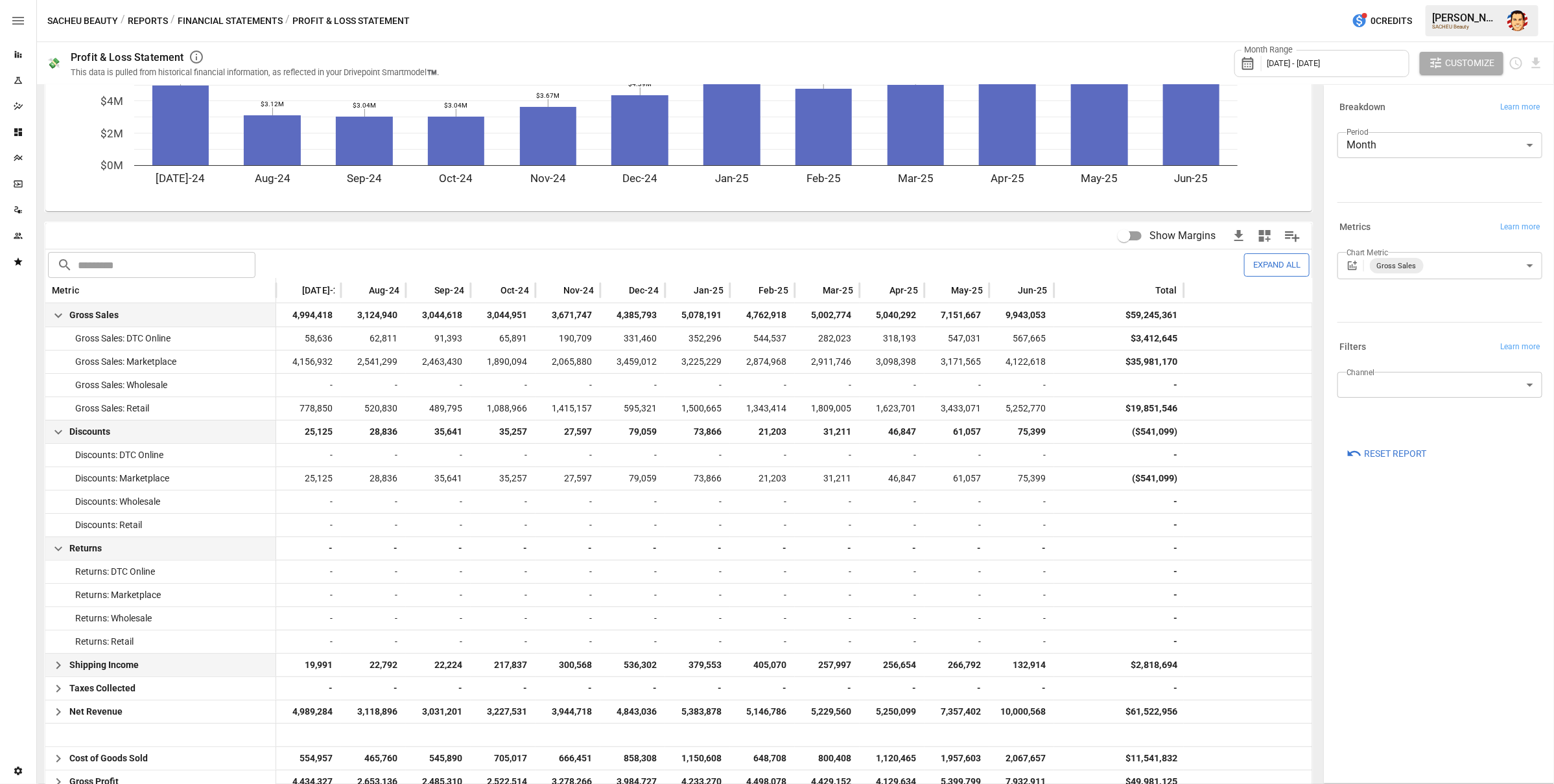
scroll to position [141, 0]
click at [60, 667] on icon "button" at bounding box center [58, 665] width 16 height 16
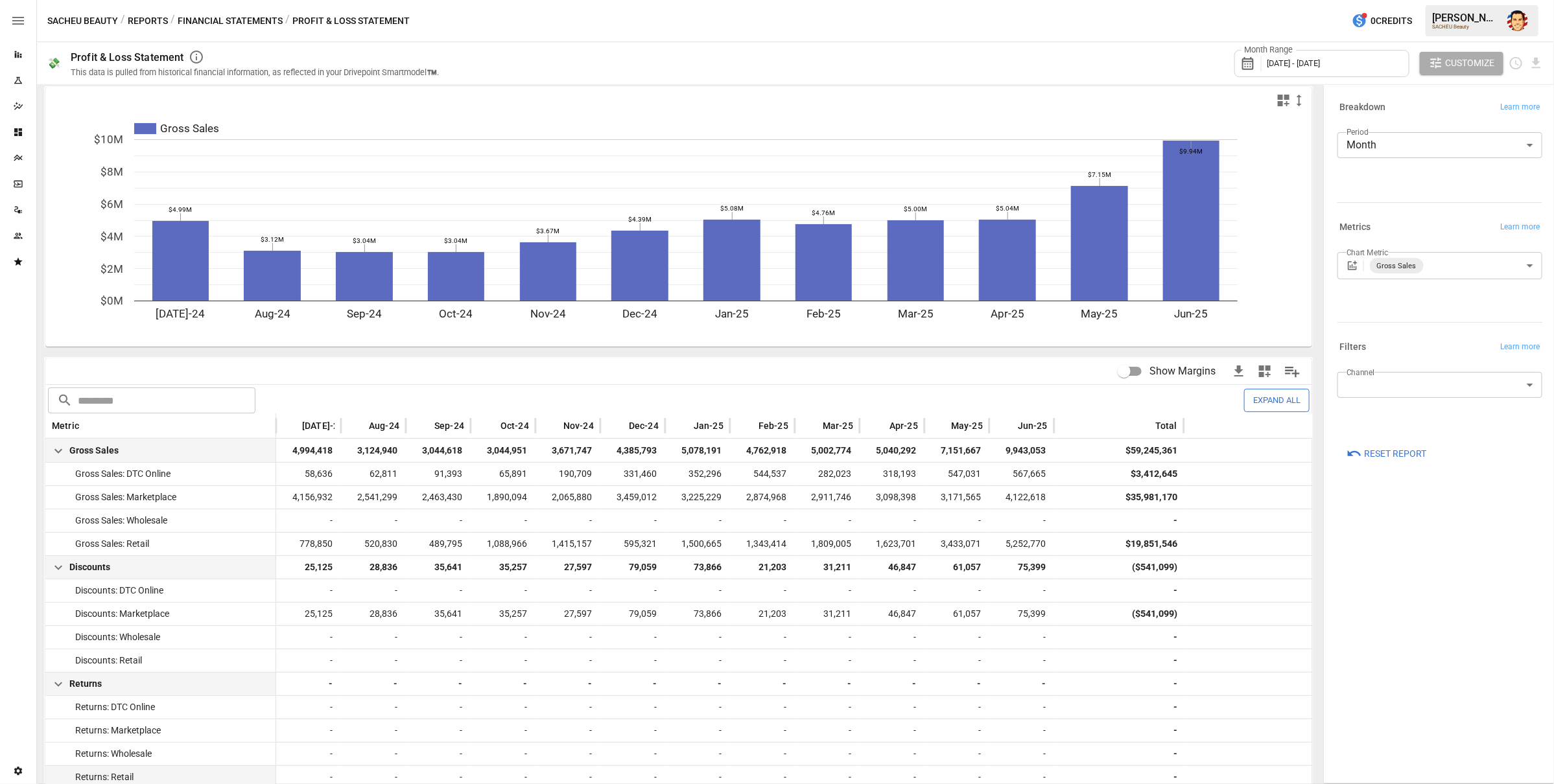
scroll to position [0, 0]
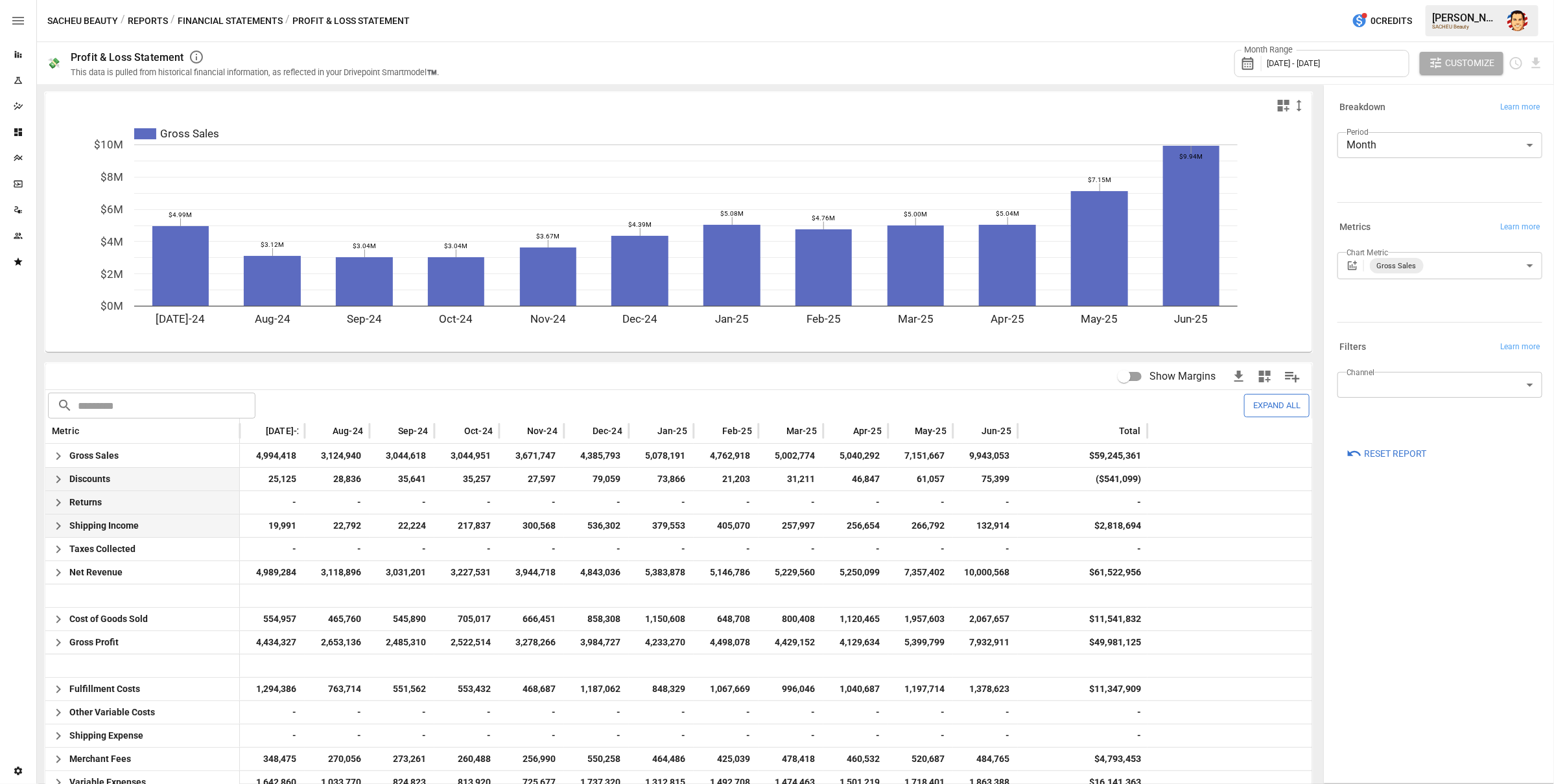
click at [653, 43] on div "Month Range [DATE] - [DATE] Customize" at bounding box center [999, 63] width 1089 height 42
click at [556, 23] on div "SACHEU Beauty / Reports / Financial Statements / Profit & Loss Statement 0 Cred…" at bounding box center [795, 21] width 1517 height 41
click at [1062, 56] on div "Month Range [DATE] - [DATE] Customize" at bounding box center [999, 63] width 1089 height 42
click at [808, 119] on icon "Gross Sales [DATE]-24 Aug-24 Sep-24 Oct-24 Nov-24 Dec-24 Jan-25 Feb-25 Mar-25 A…" at bounding box center [679, 235] width 1268 height 233
click at [684, 28] on div "SACHEU Beauty / Reports / Financial Statements / Profit & Loss Statement 0 Cred…" at bounding box center [795, 21] width 1517 height 41
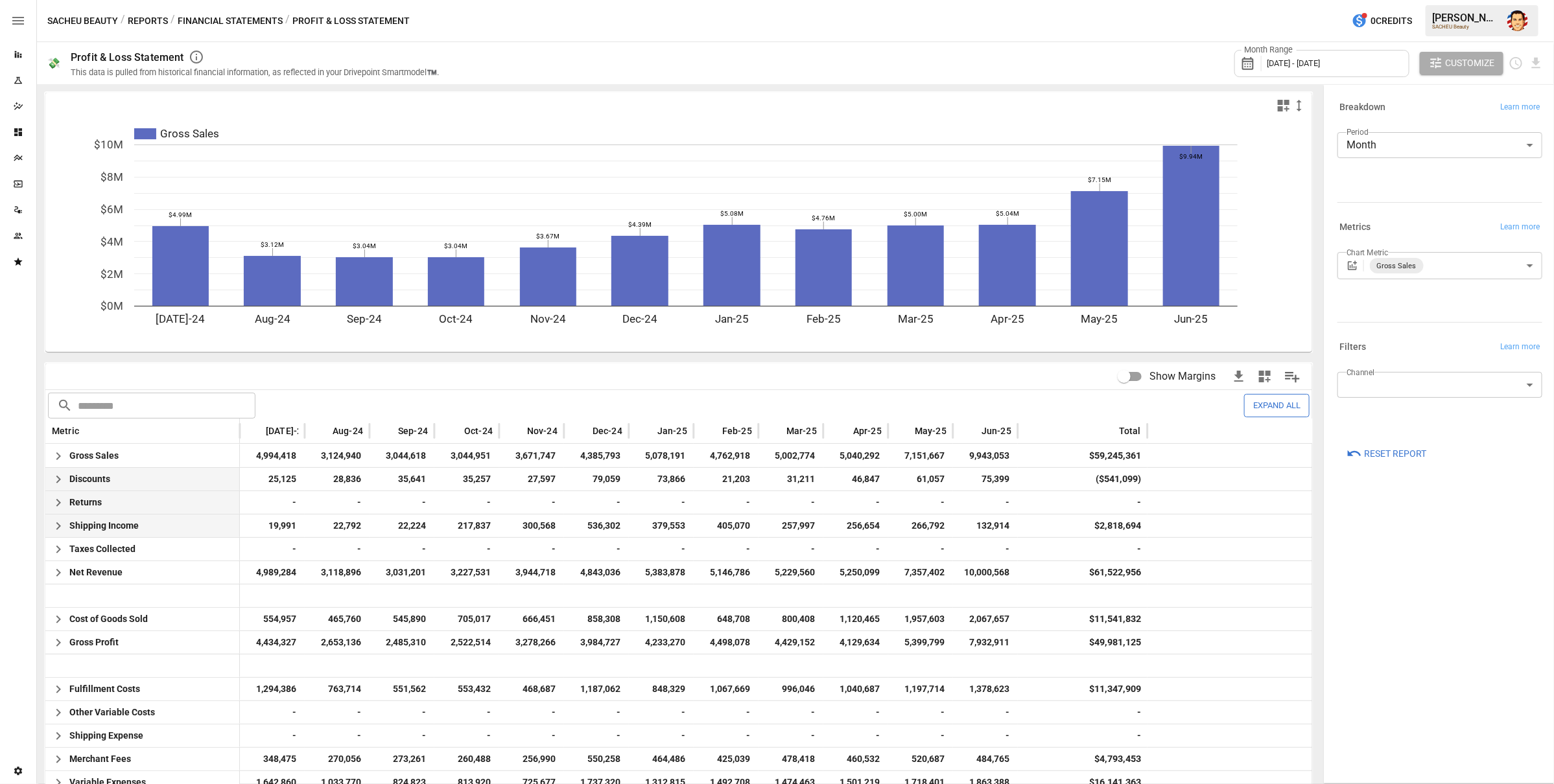
click at [684, 26] on div "SACHEU Beauty / Reports / Financial Statements / Profit & Loss Statement 0 Cred…" at bounding box center [795, 21] width 1517 height 41
click at [58, 457] on icon "button" at bounding box center [58, 456] width 16 height 16
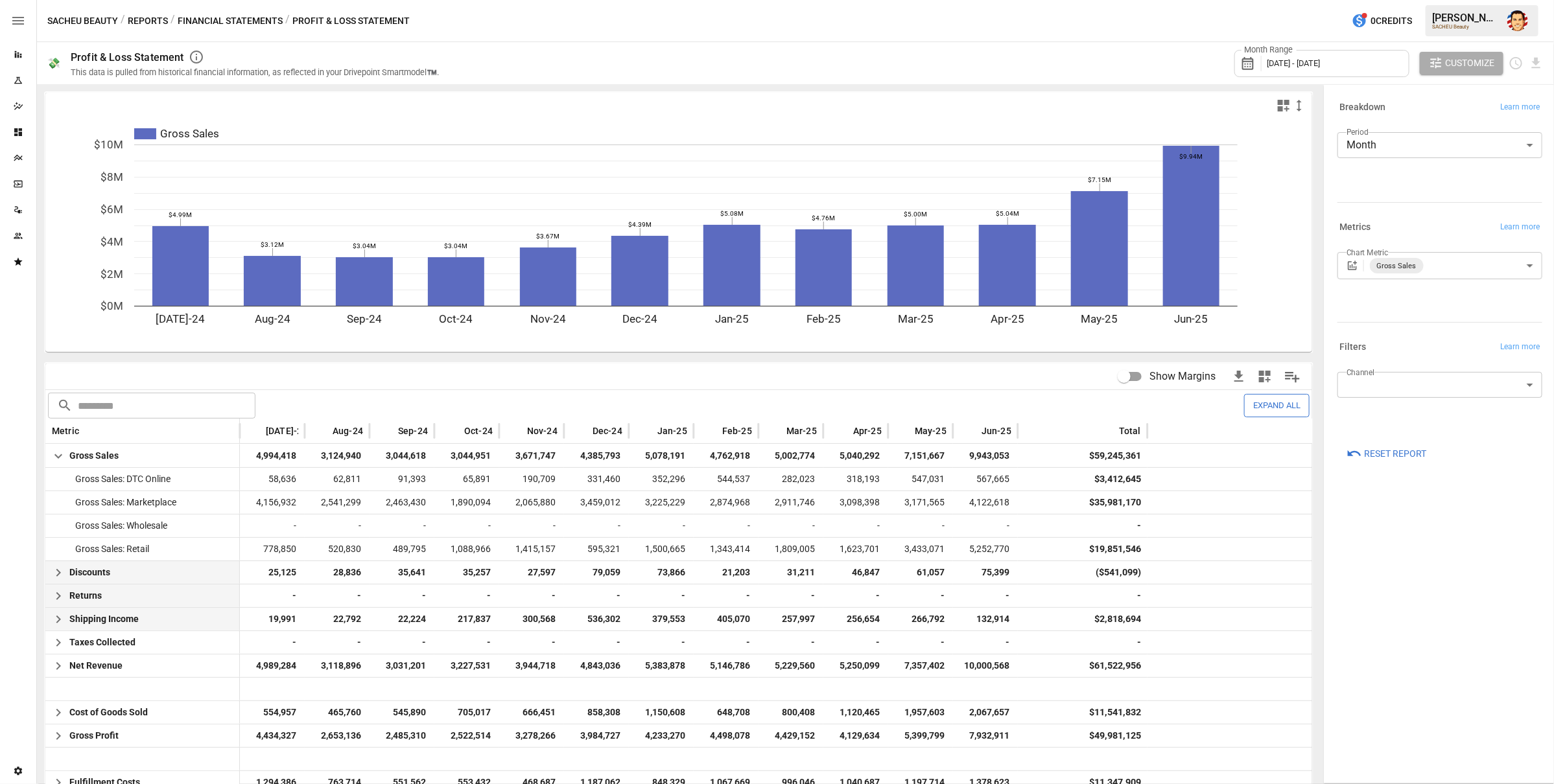
click at [58, 457] on icon "button" at bounding box center [58, 456] width 16 height 16
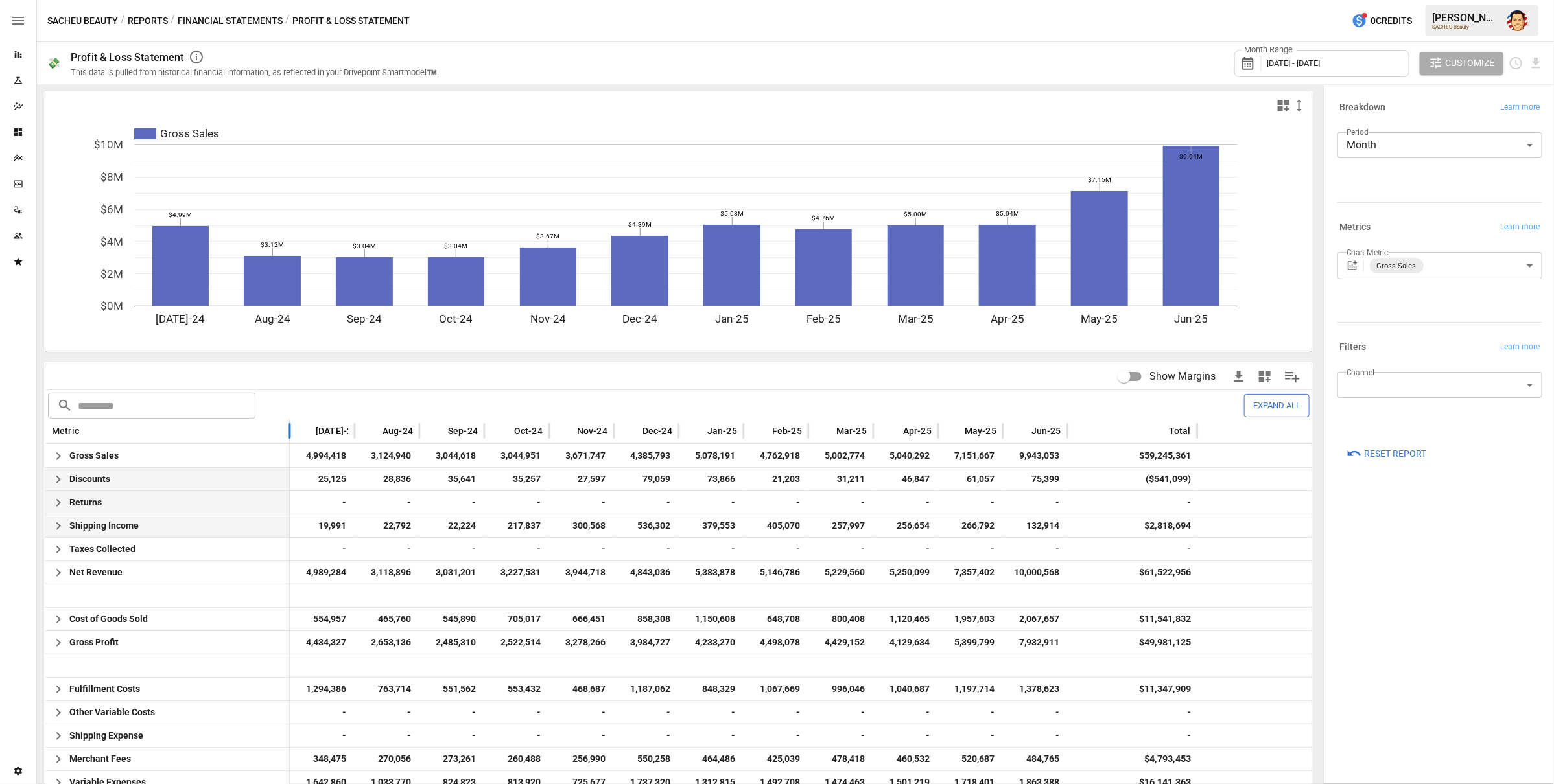
drag, startPoint x: 241, startPoint y: 429, endPoint x: 291, endPoint y: 432, distance: 50.1
click at [291, 432] on div at bounding box center [289, 431] width 6 height 26
click at [354, 374] on div "Show Margins" at bounding box center [679, 376] width 1267 height 26
click at [568, 30] on div "SACHEU Beauty / Reports / Financial Statements / Profit & Loss Statement 0 Cred…" at bounding box center [795, 21] width 1517 height 41
click at [13, 158] on icon "Plans" at bounding box center [18, 158] width 10 height 10
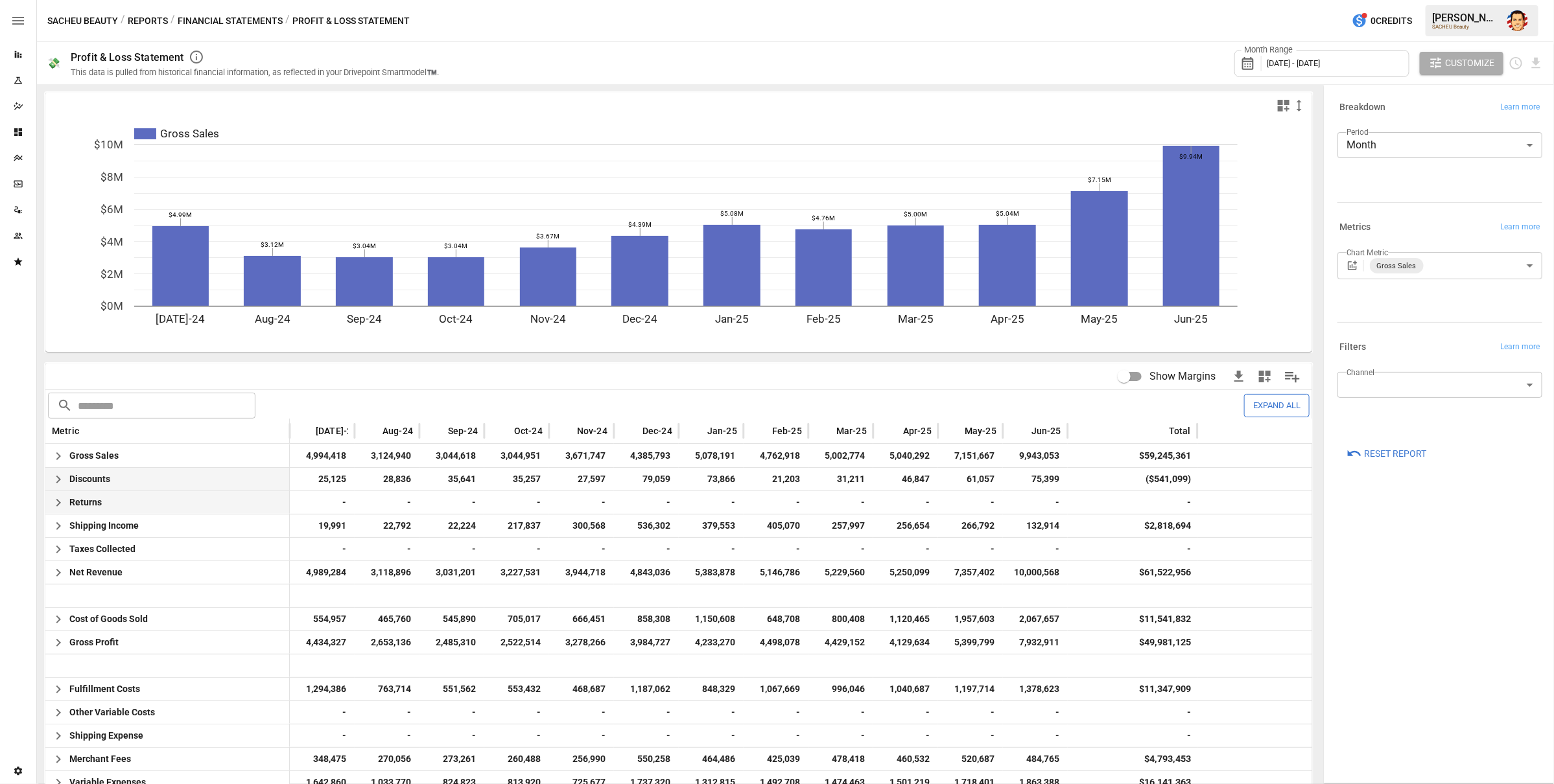
click at [17, 183] on icon "SmartModel" at bounding box center [18, 183] width 10 height 10
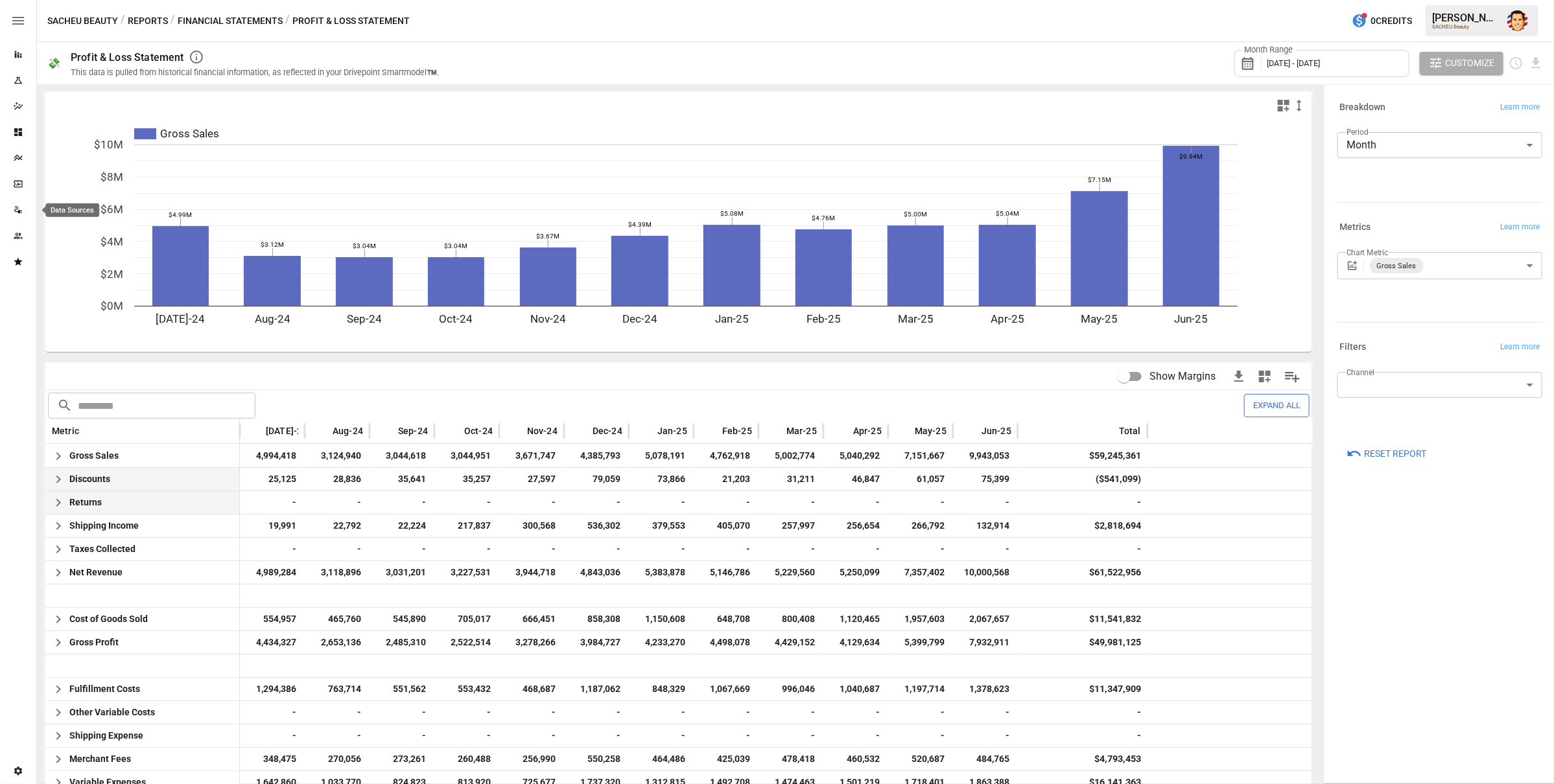
click at [20, 206] on icon "Data Sources" at bounding box center [18, 210] width 10 height 10
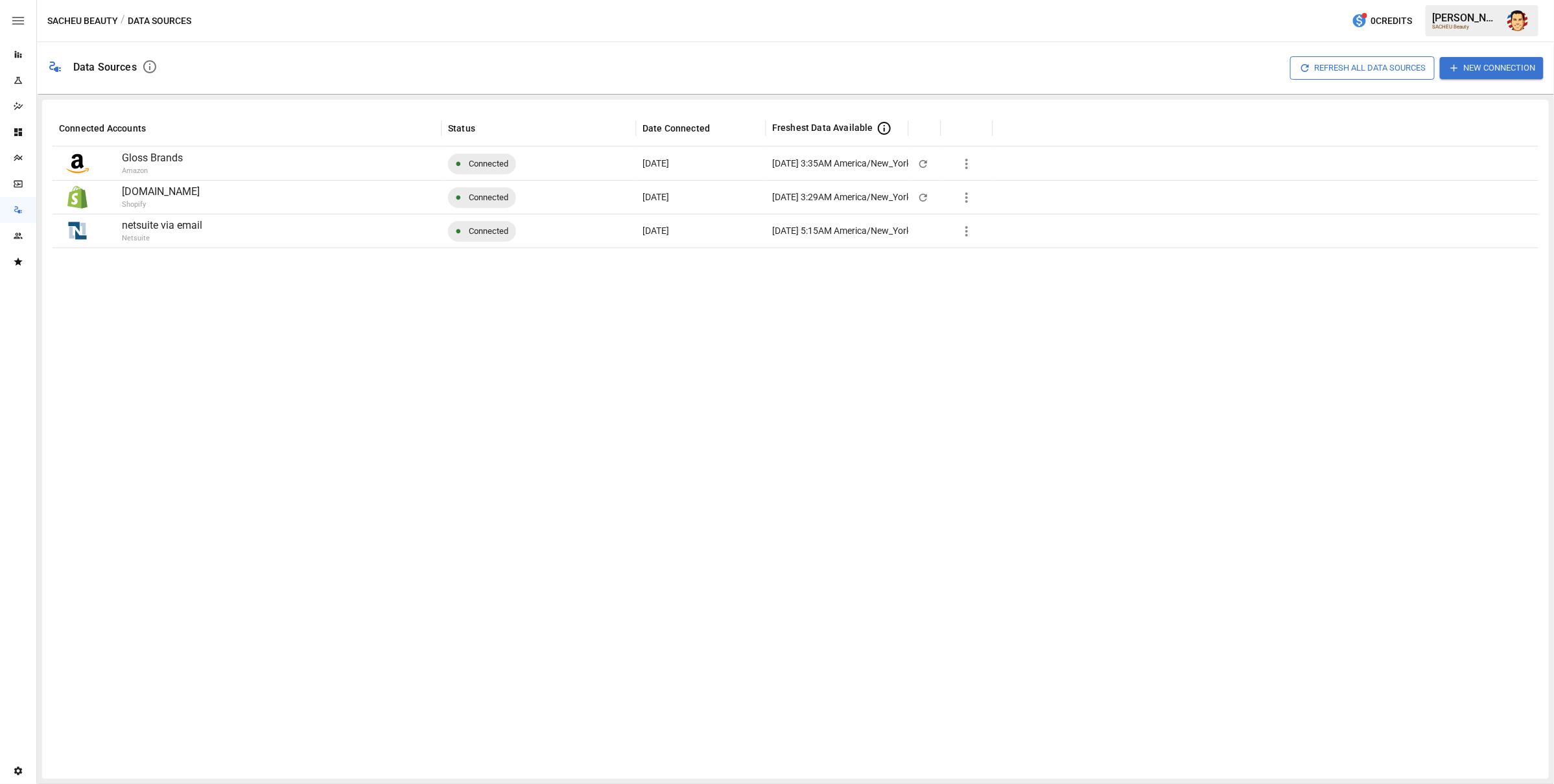
click at [24, 62] on div "Reports" at bounding box center [18, 54] width 37 height 26
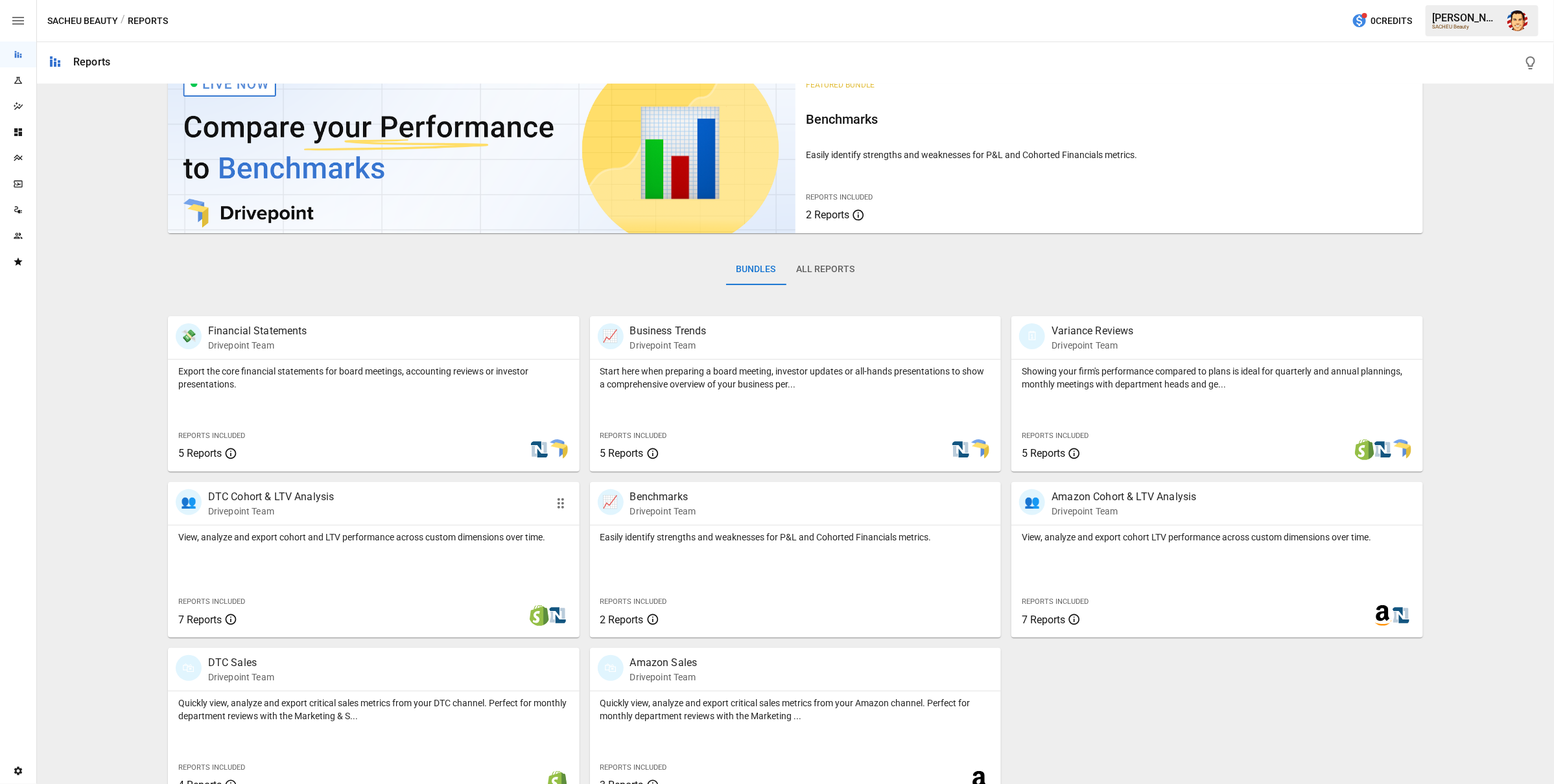
scroll to position [54, 0]
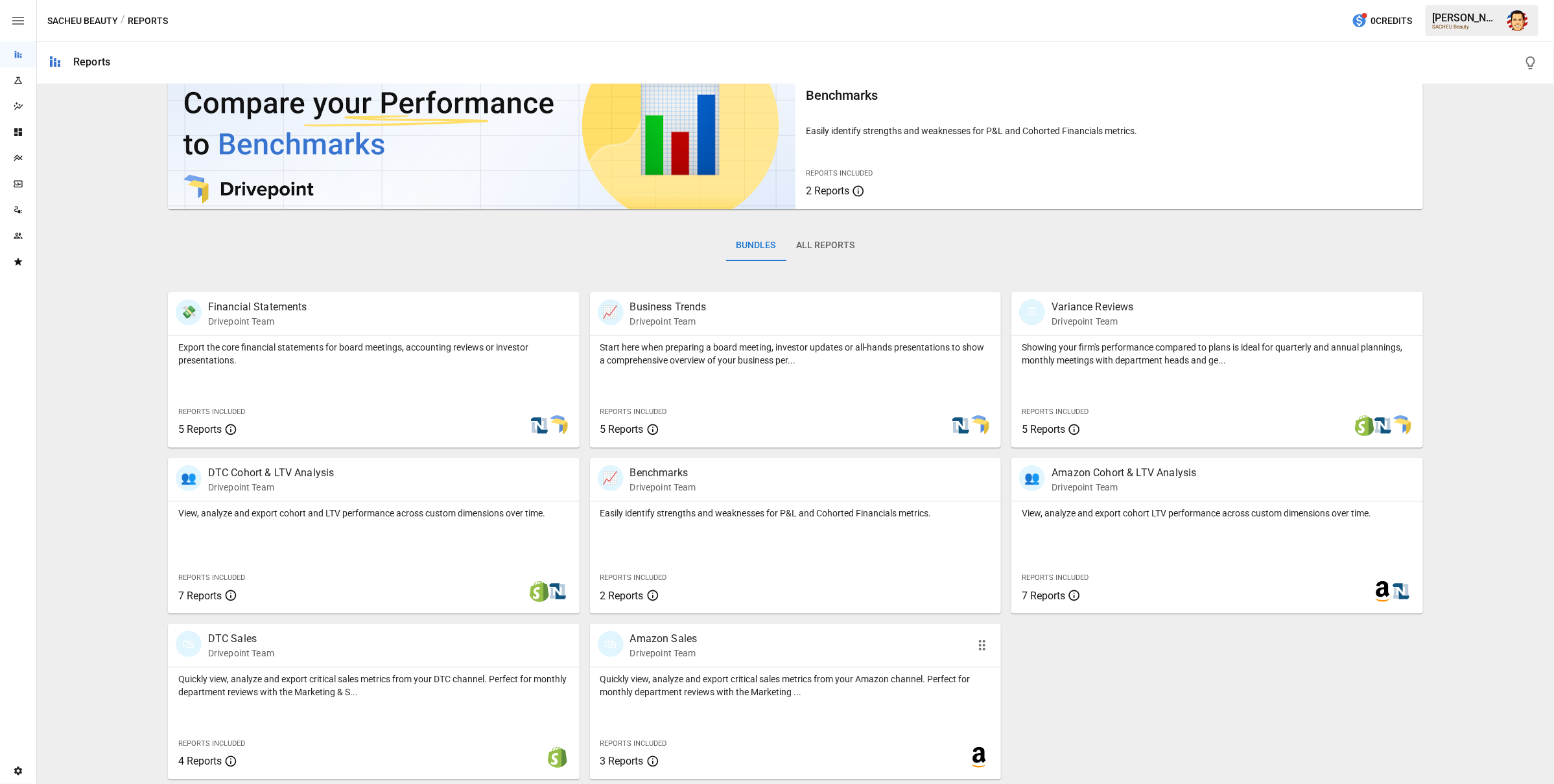
click at [653, 644] on p "Amazon Sales" at bounding box center [664, 639] width 68 height 16
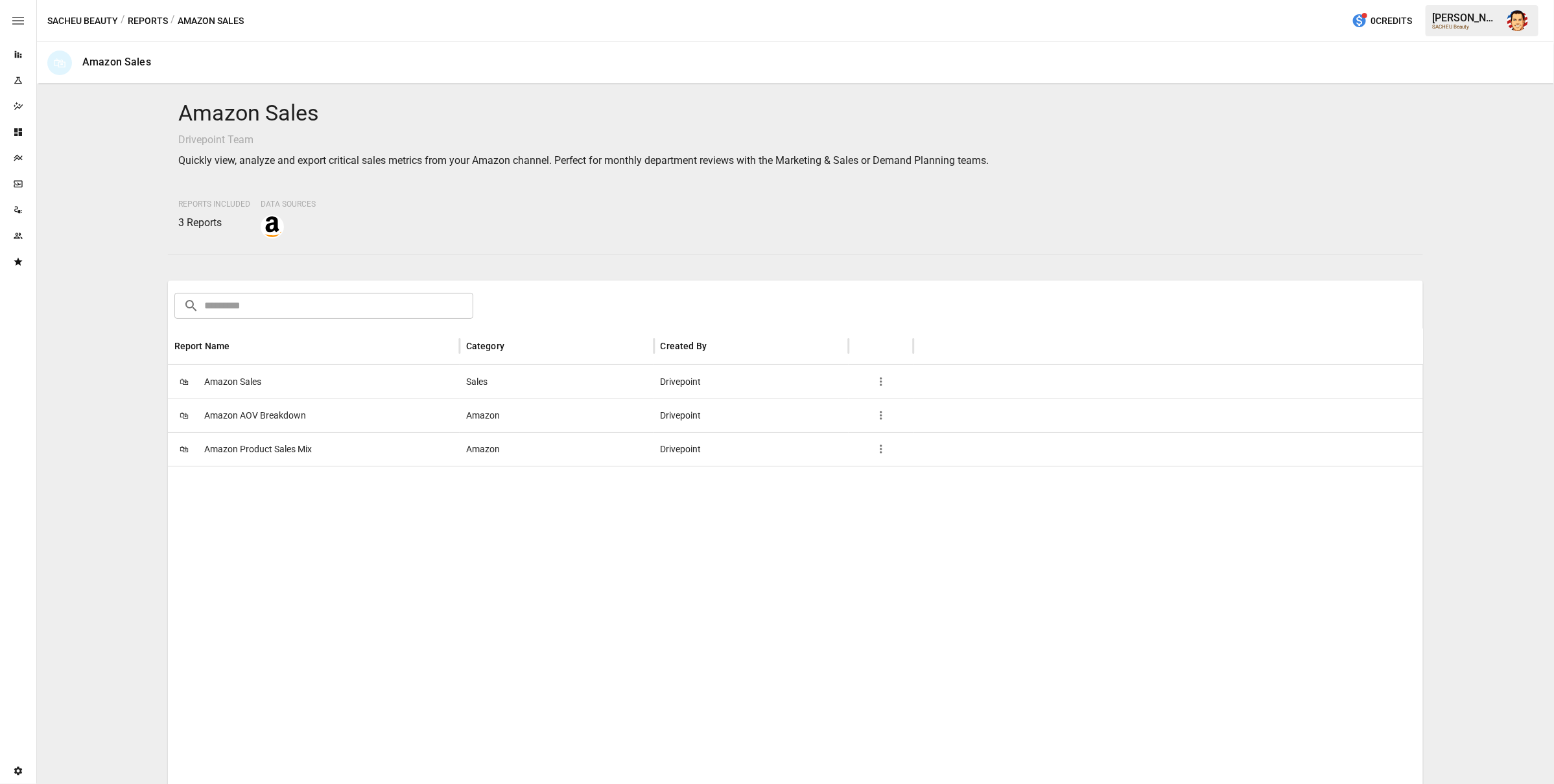
click at [227, 374] on span "Amazon Sales" at bounding box center [232, 382] width 57 height 33
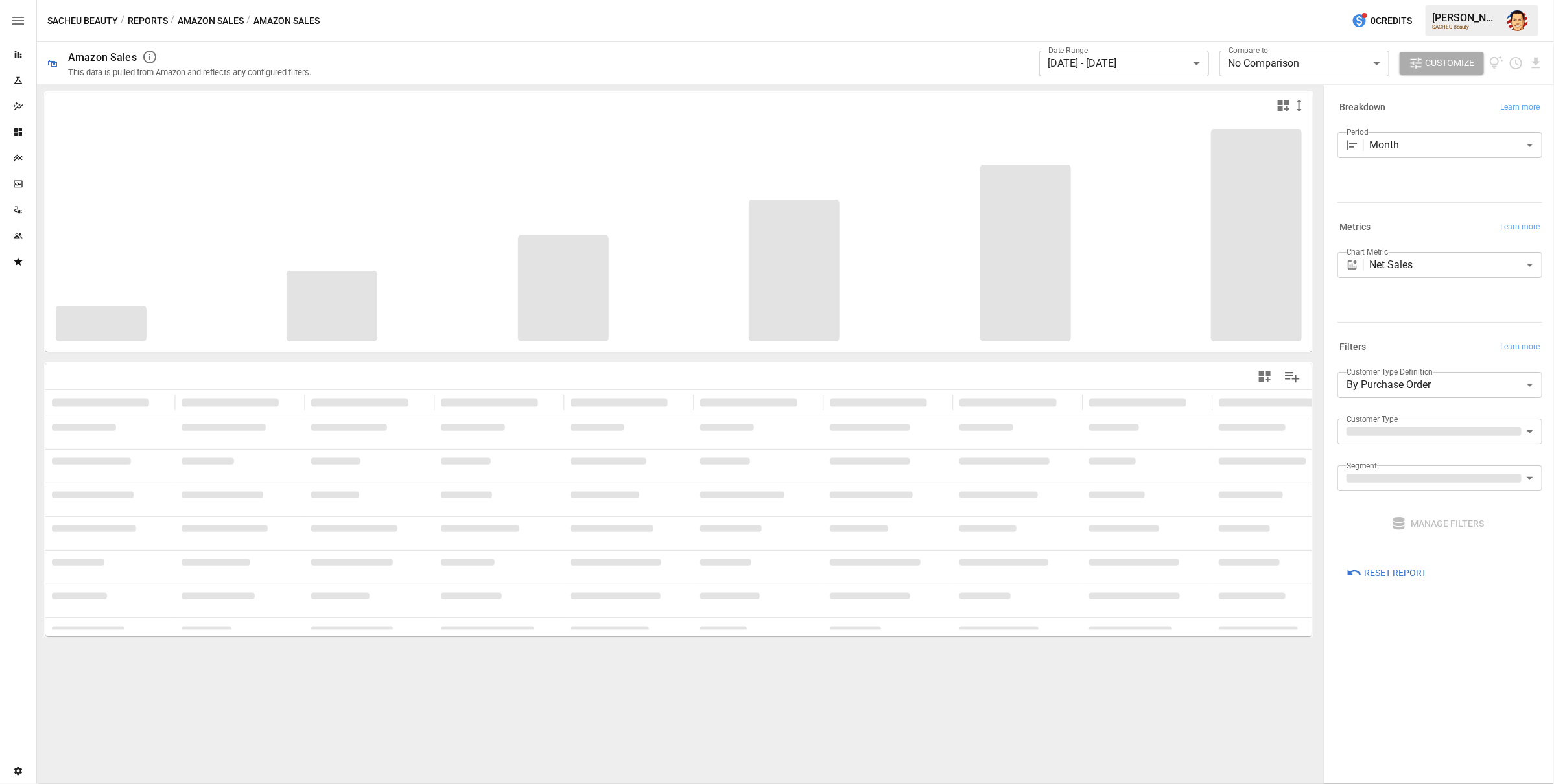
click at [830, 26] on div "SACHEU Beauty / Reports / Amazon Sales / Amazon Sales 0 Credits [PERSON_NAME] S…" at bounding box center [795, 21] width 1517 height 41
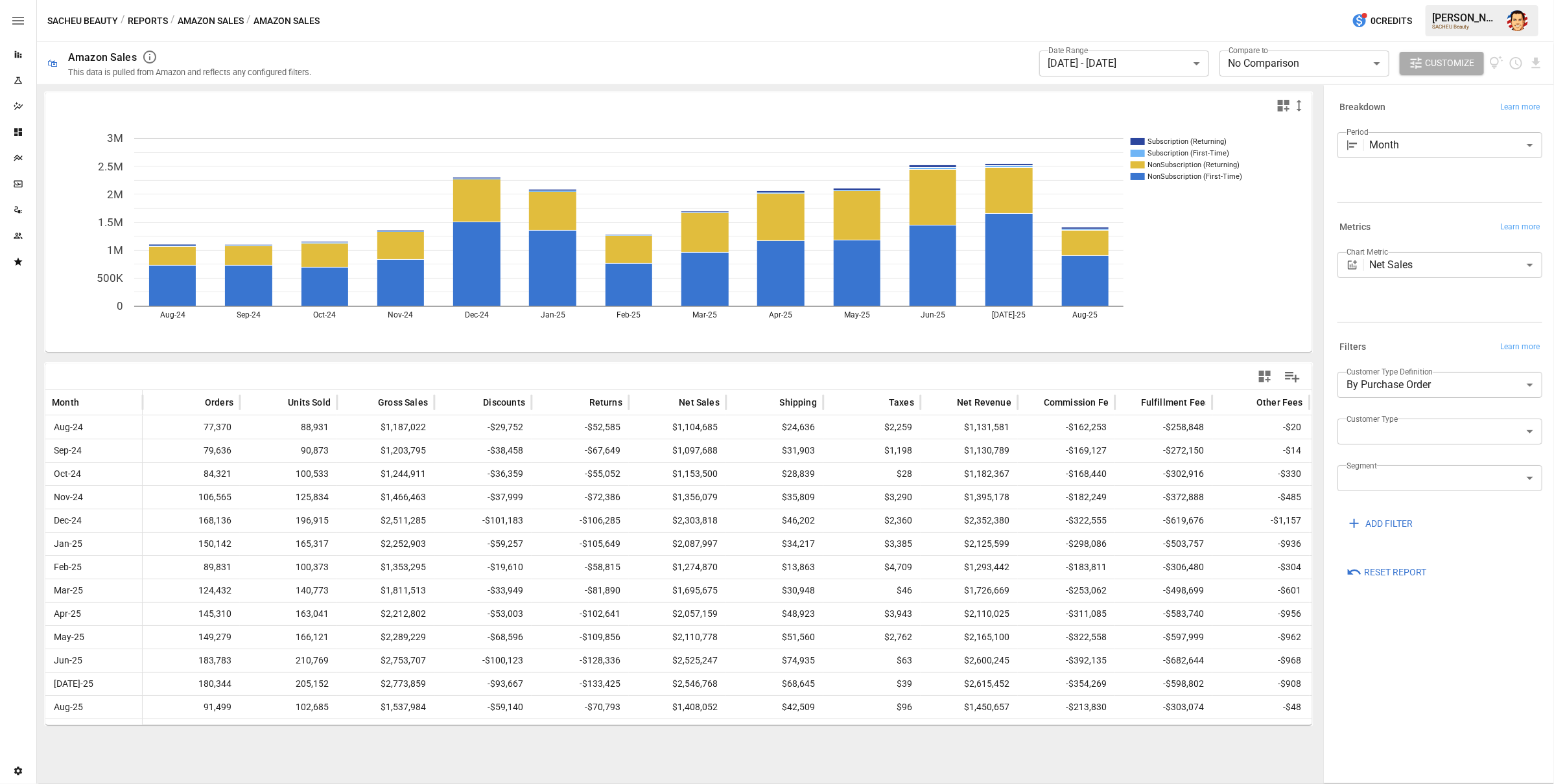
click at [1415, 194] on div "Period Month ***** ​" at bounding box center [1440, 165] width 205 height 65
click at [1419, 0] on body "**********" at bounding box center [777, 0] width 1554 height 0
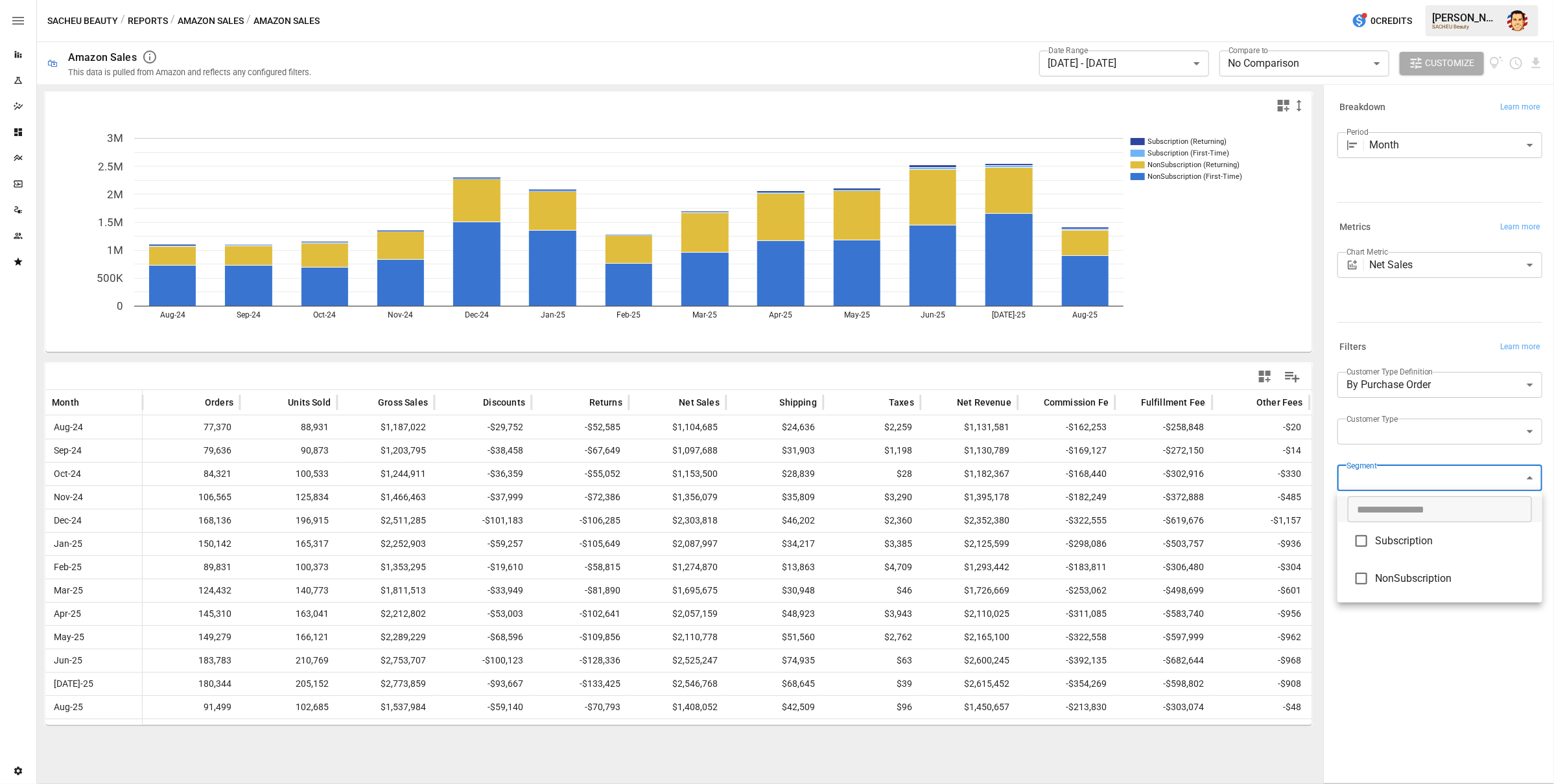
click at [1431, 480] on div at bounding box center [777, 392] width 1554 height 784
drag, startPoint x: 1407, startPoint y: 455, endPoint x: 1417, endPoint y: 470, distance: 18.0
click at [1407, 455] on div "**********" at bounding box center [1440, 459] width 205 height 174
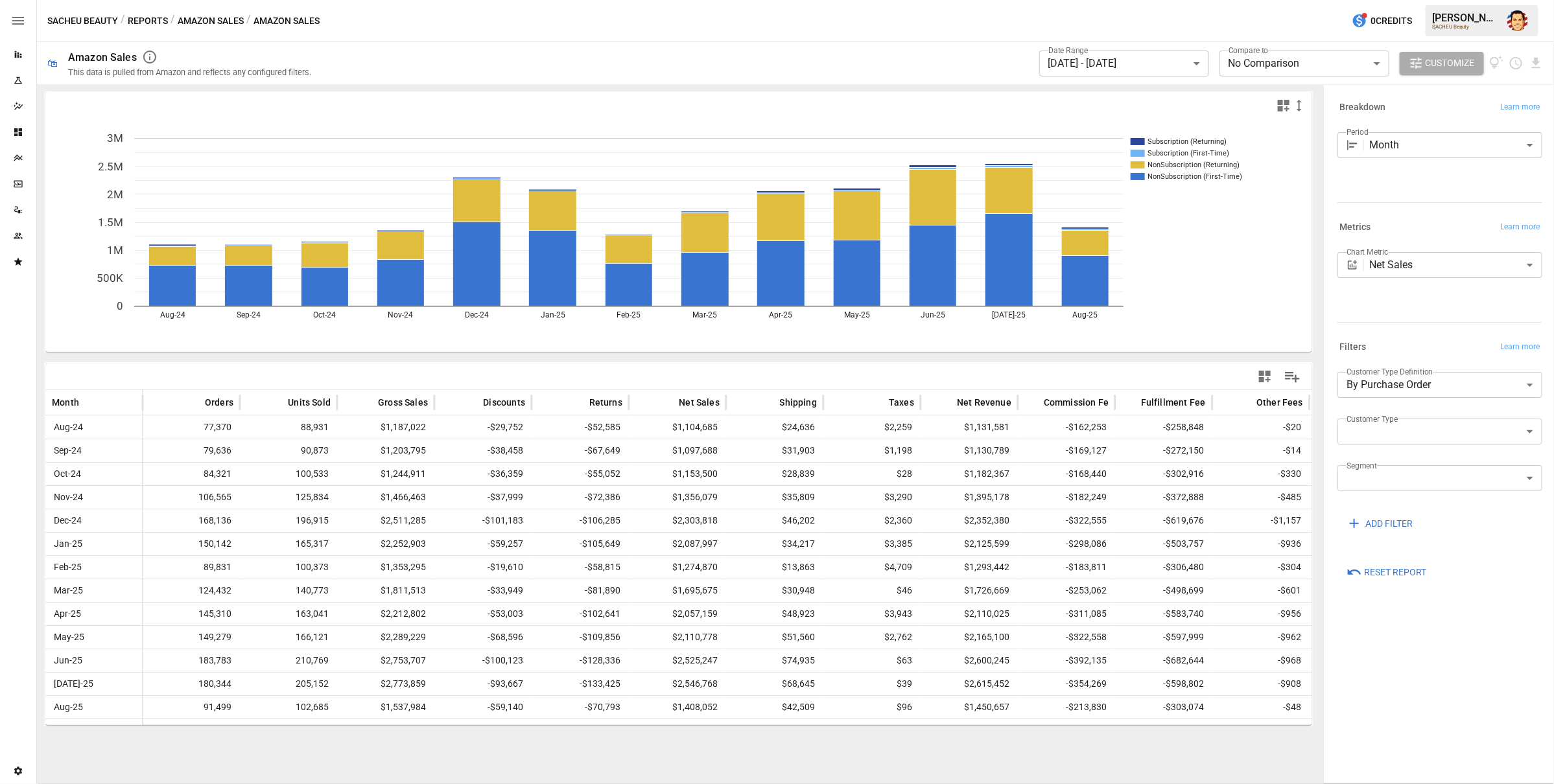
click at [670, 49] on div "**********" at bounding box center [935, 63] width 1217 height 42
click at [670, 27] on div "SACHEU Beauty / Reports / Amazon Sales / Amazon Sales 0 Credits [PERSON_NAME] S…" at bounding box center [795, 21] width 1517 height 41
click at [749, 42] on div "**********" at bounding box center [935, 63] width 1217 height 42
click at [753, 27] on div "SACHEU Beauty / Reports / Amazon Sales / Amazon Sales 0 Credits [PERSON_NAME] S…" at bounding box center [795, 21] width 1517 height 41
click at [895, 50] on div "**********" at bounding box center [935, 63] width 1217 height 42
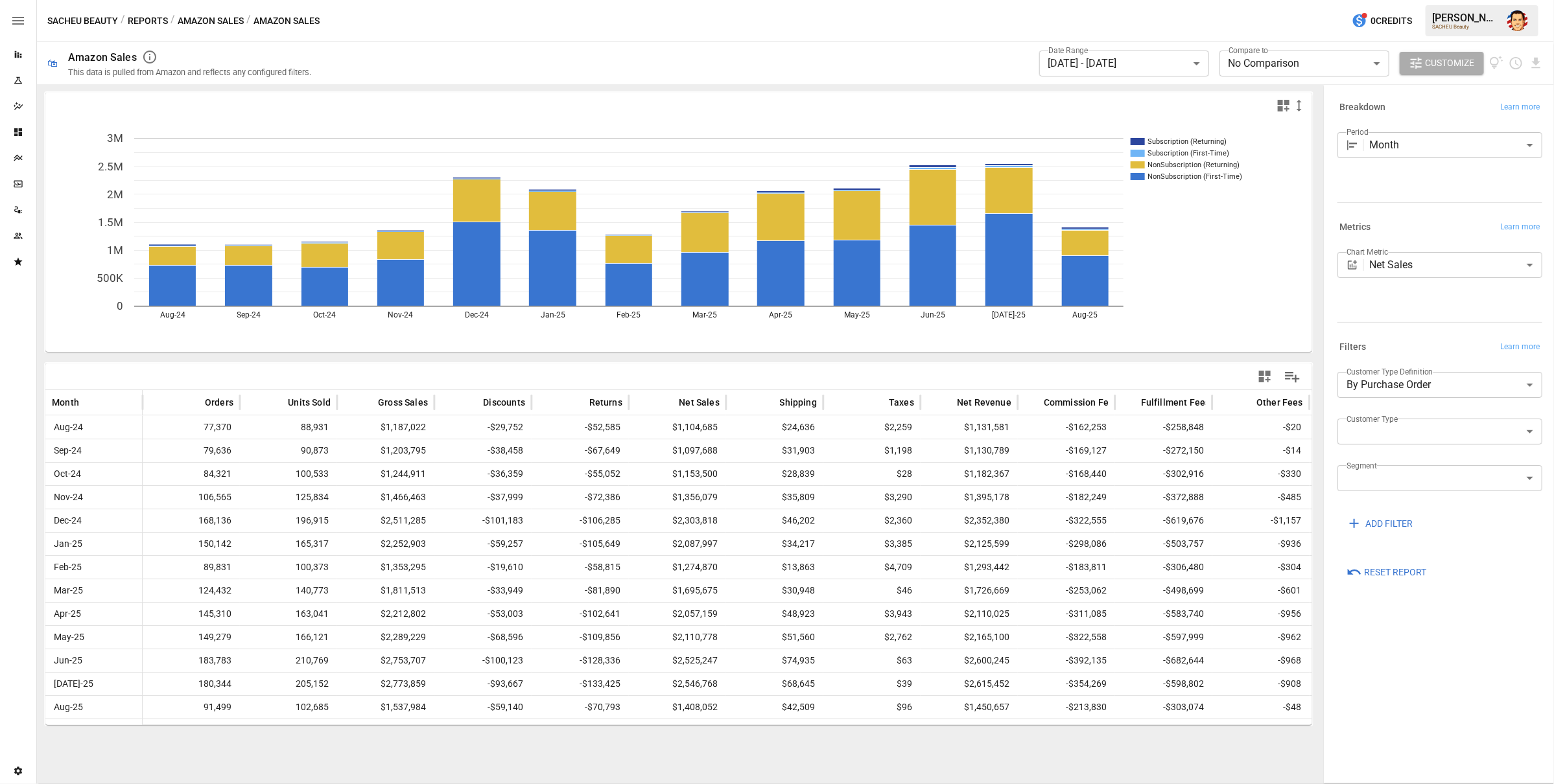
click at [190, 21] on button "Amazon Sales" at bounding box center [211, 21] width 66 height 16
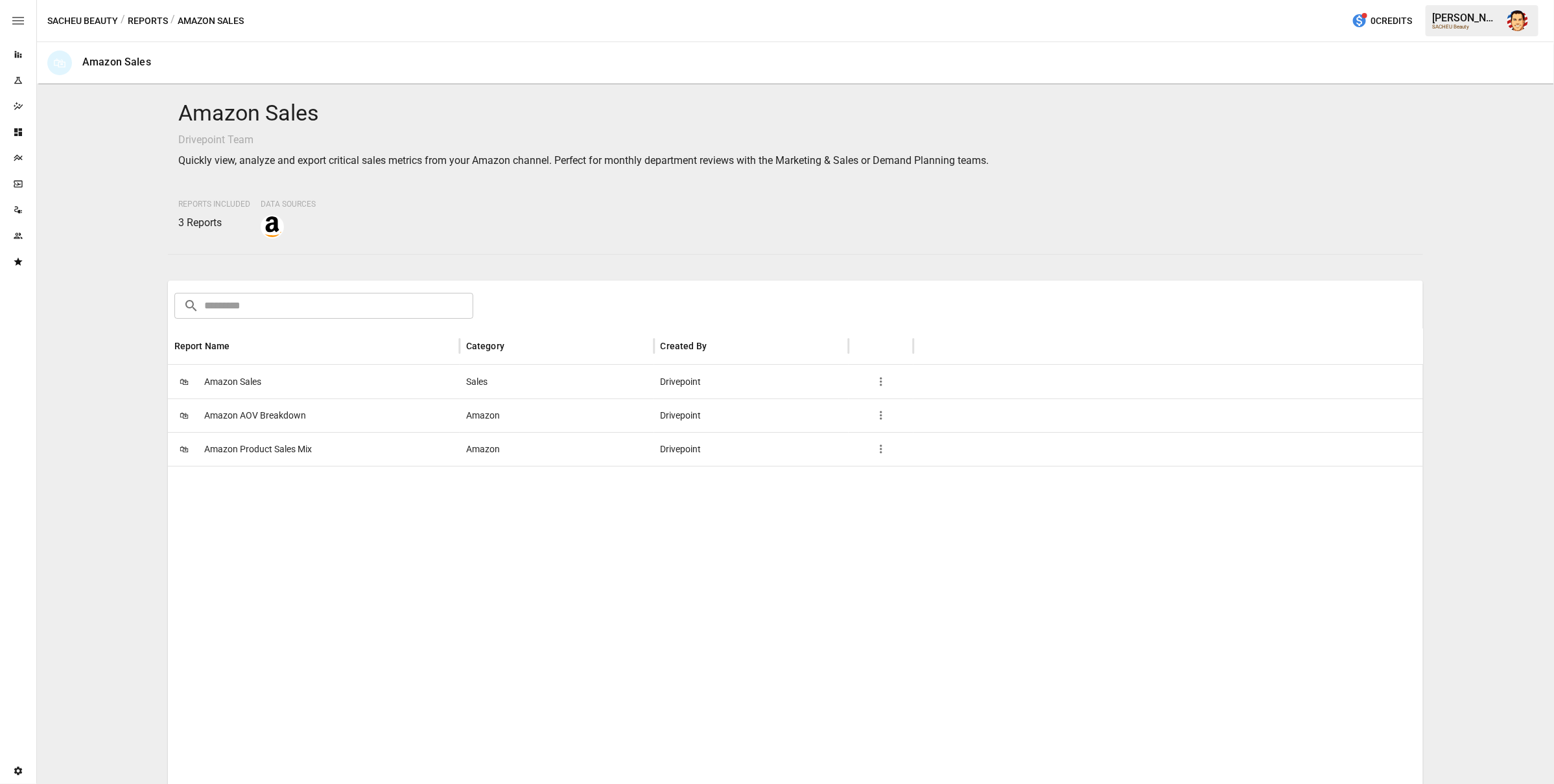
click at [145, 20] on button "Reports" at bounding box center [148, 21] width 40 height 16
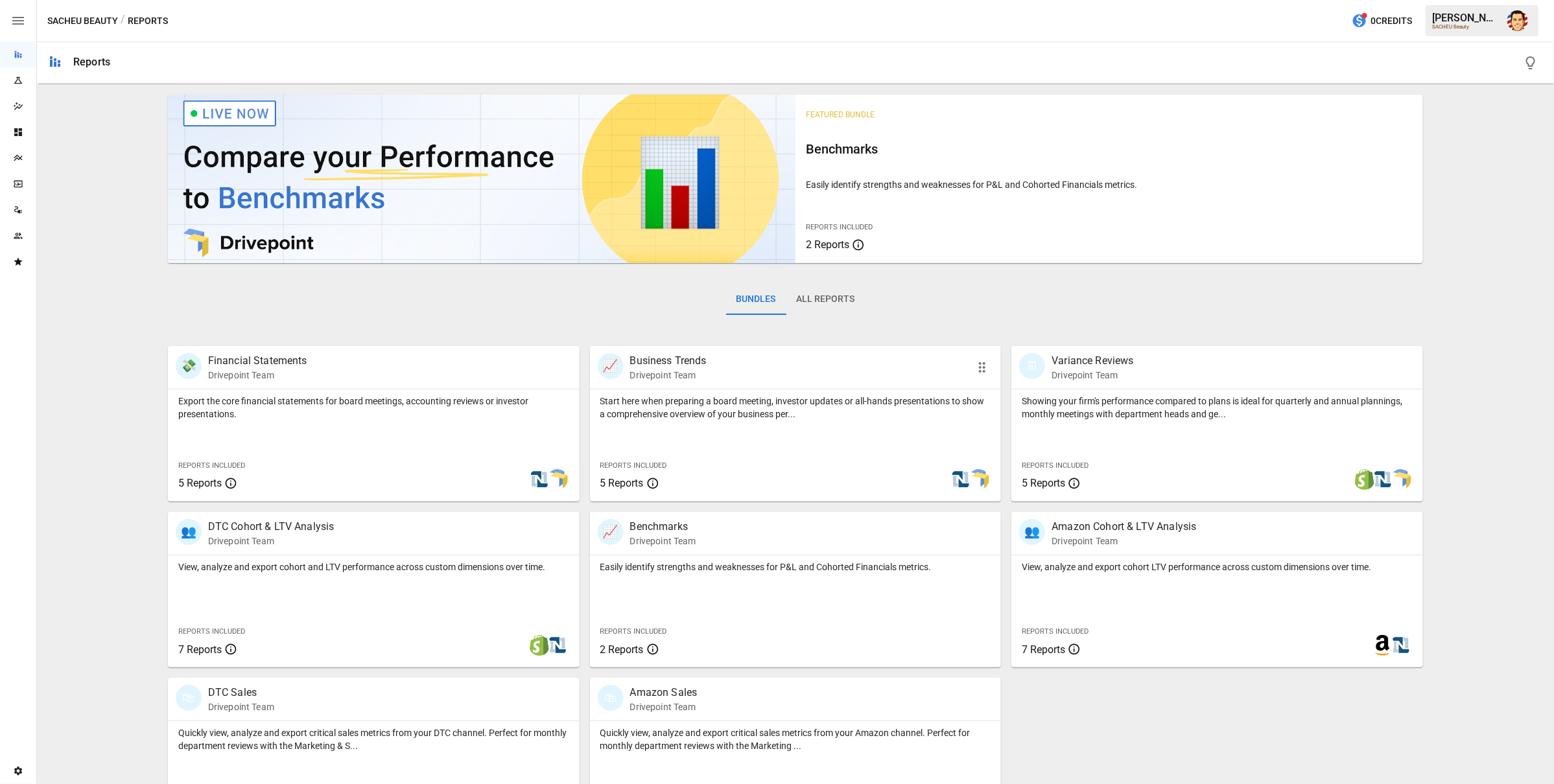
click at [641, 416] on p "Start here when preparing a board meeting, investor updates or all-hands presen…" at bounding box center [795, 408] width 391 height 26
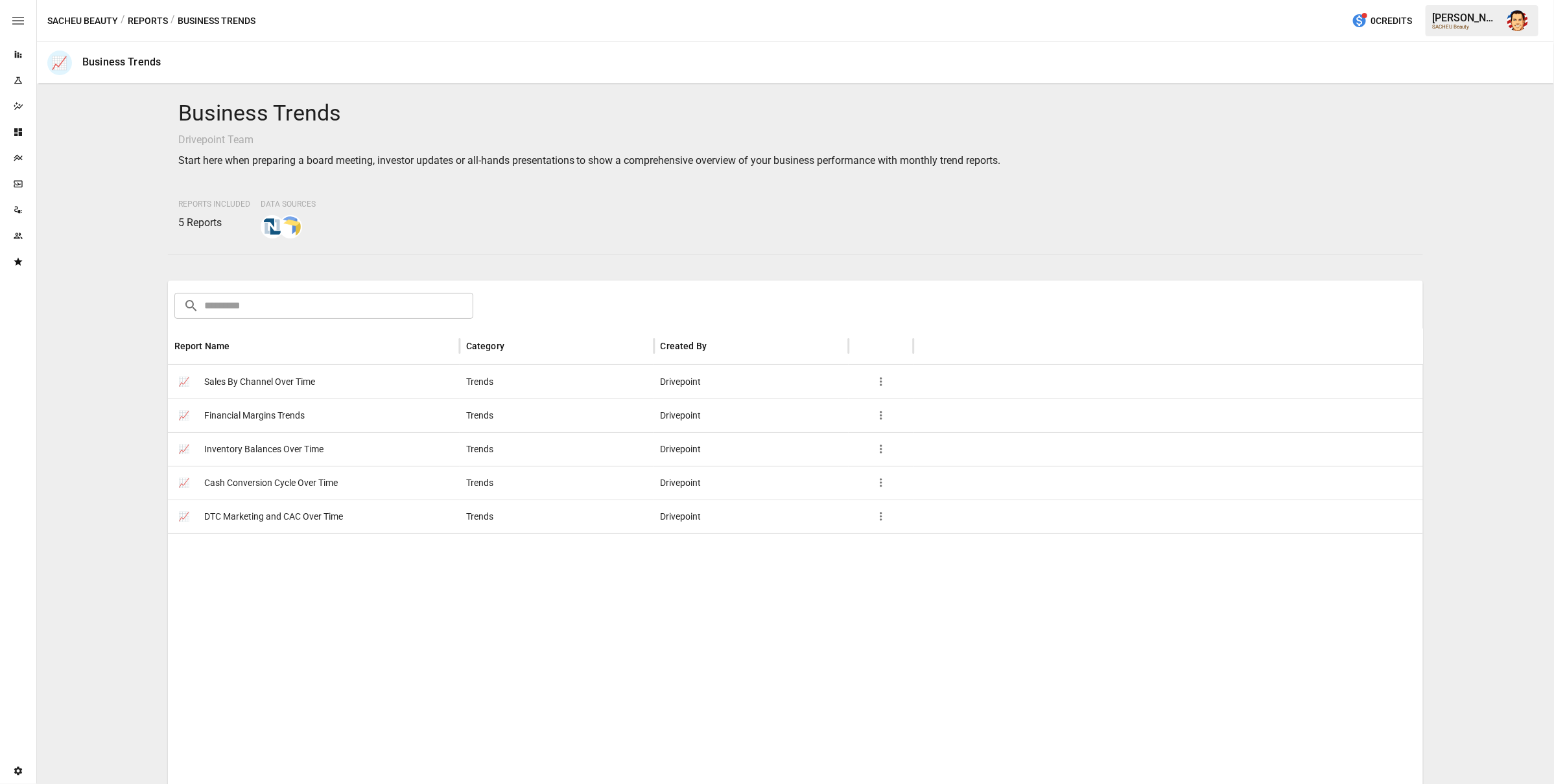
click at [214, 414] on span "Financial Margins Trends" at bounding box center [255, 416] width 101 height 33
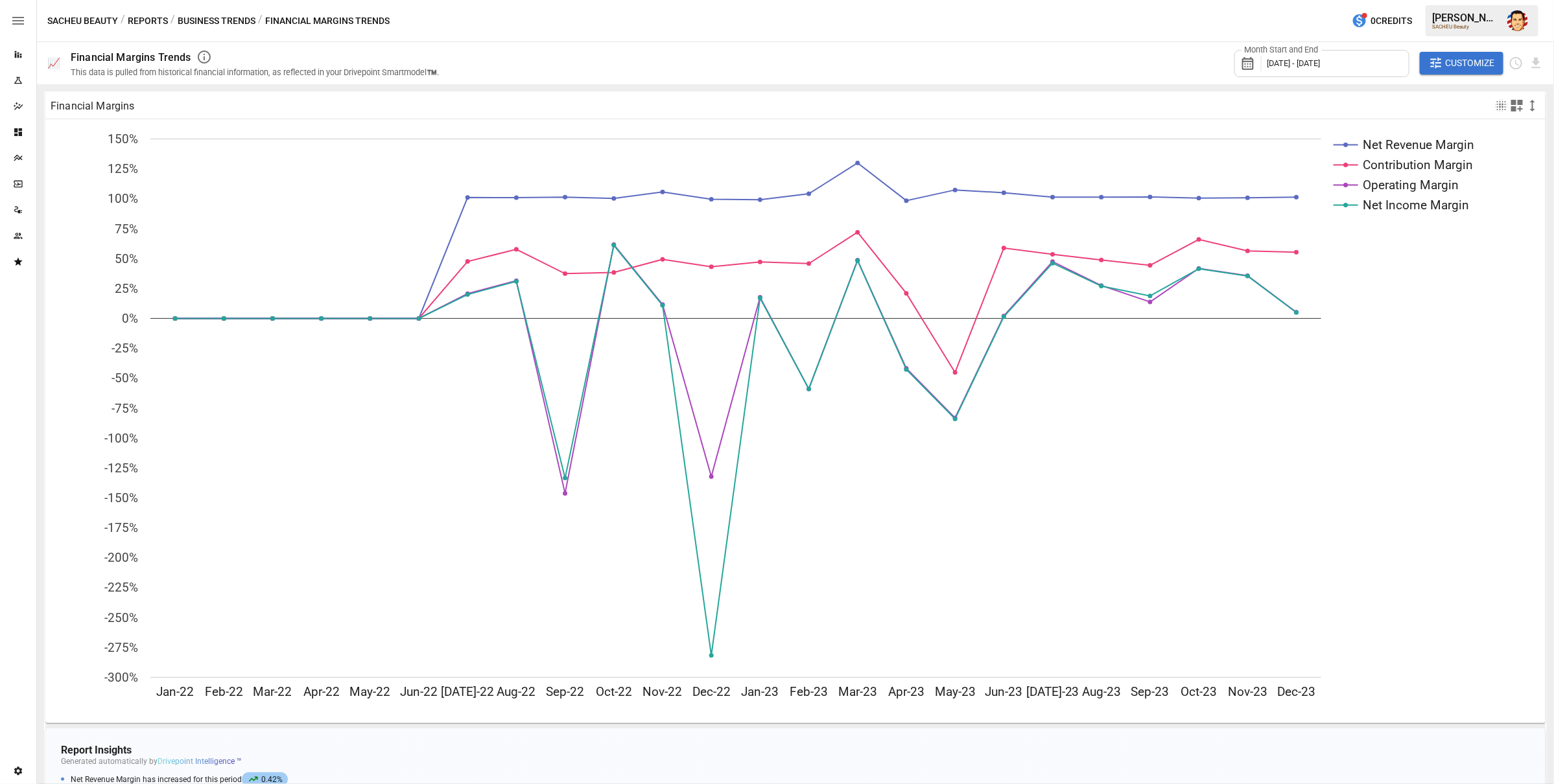
click at [86, 20] on button "SACHEU Beauty" at bounding box center [83, 21] width 70 height 16
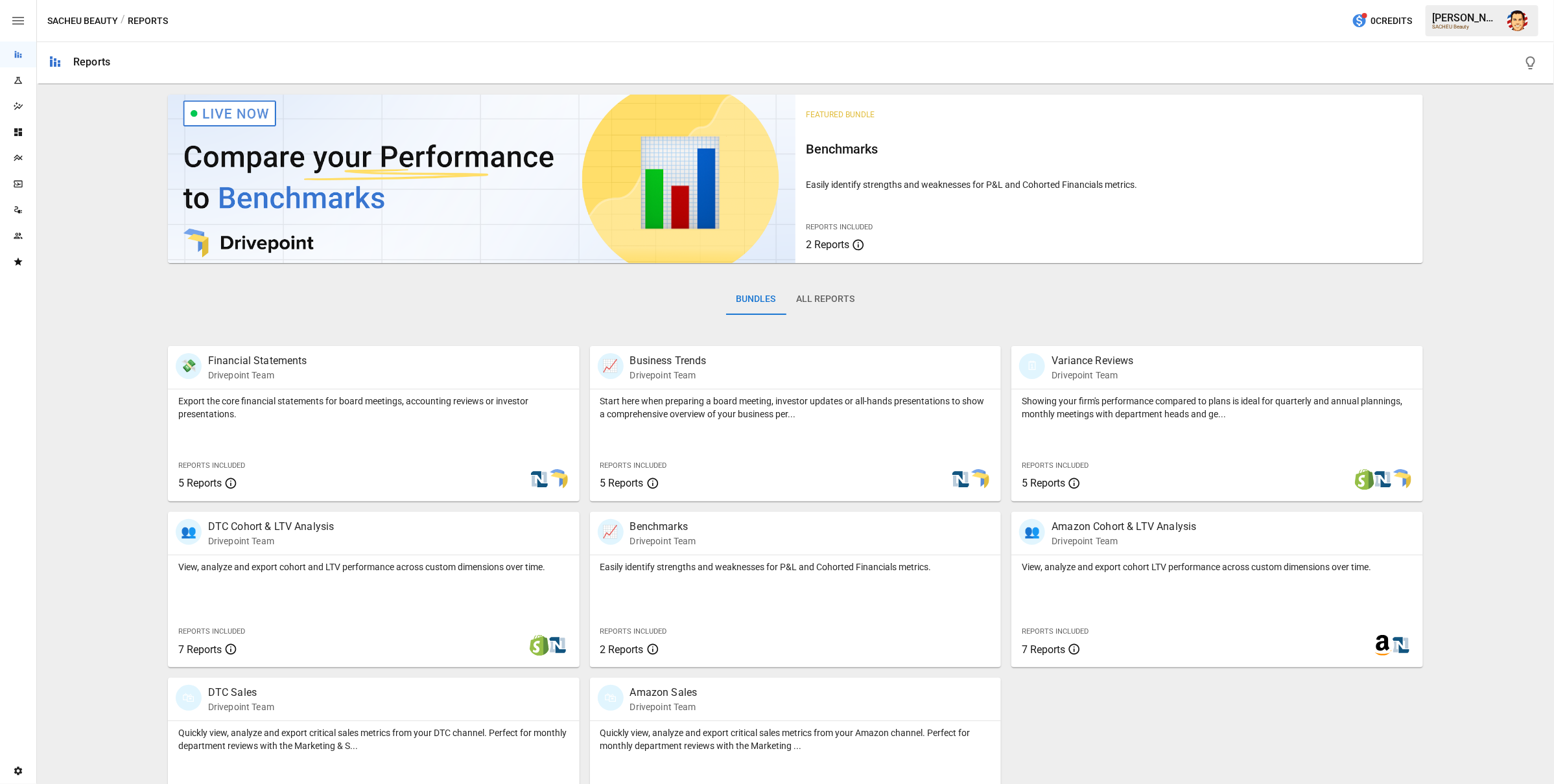
click at [70, 134] on div "Featured Bundle Benchmarks Easily identify strengths and weaknesses for P&L and…" at bounding box center [795, 461] width 1506 height 744
click at [17, 132] on icon "Dashboards" at bounding box center [18, 132] width 8 height 8
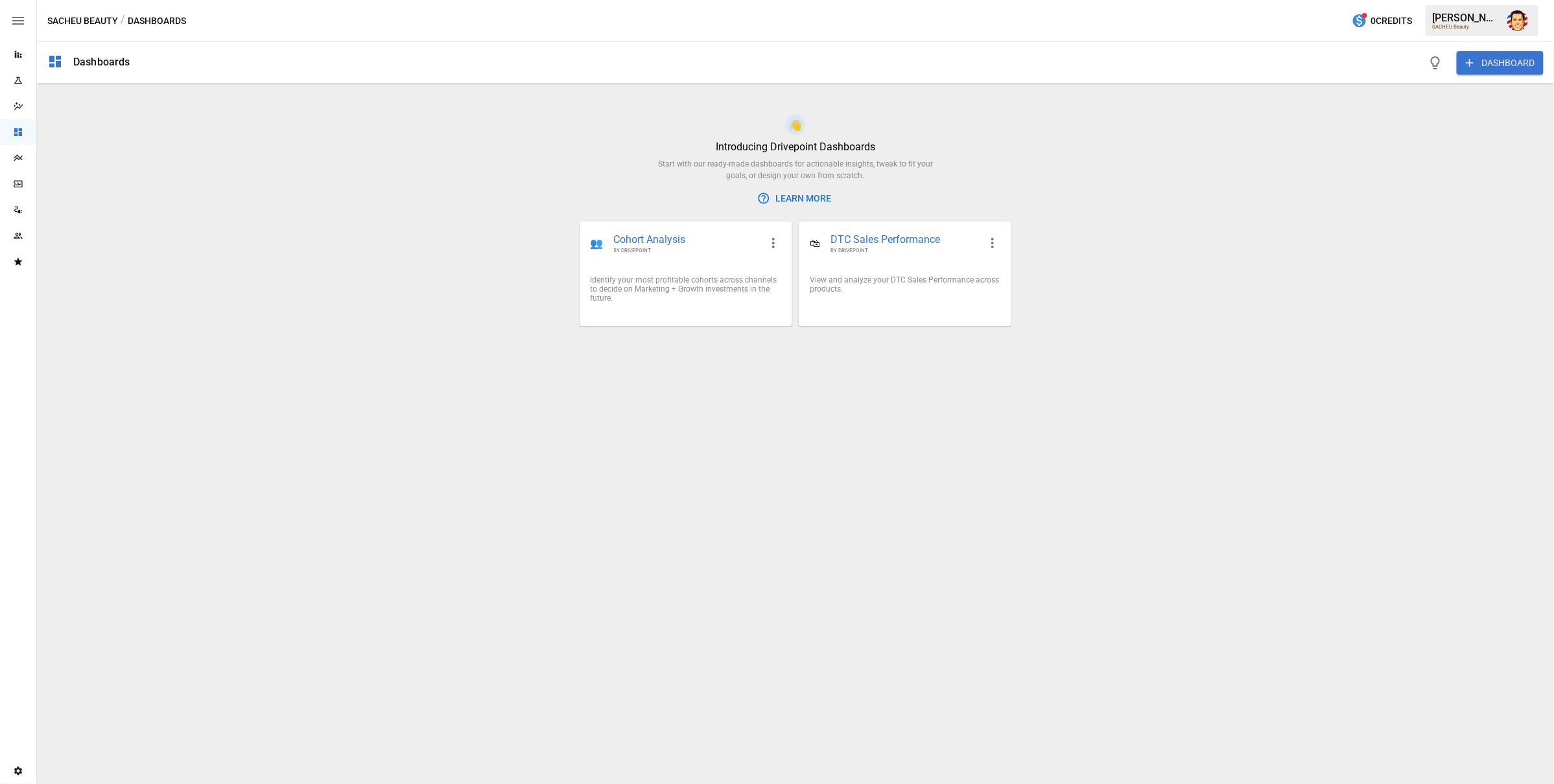
click at [282, 220] on div "👋 Introducing Drivepoint Dashboards Start with our ready-made dashboards for ac…" at bounding box center [795, 449] width 1517 height 670
drag, startPoint x: 315, startPoint y: 264, endPoint x: 335, endPoint y: 268, distance: 20.4
click at [315, 264] on div "👋 Introducing Drivepoint Dashboards Start with our ready-made dashboards for ac…" at bounding box center [795, 449] width 1517 height 670
click at [653, 453] on div "👋 Introducing Drivepoint Dashboards Start with our ready-made dashboards for ac…" at bounding box center [795, 449] width 1517 height 670
click at [1338, 180] on div "👋 Introducing Drivepoint Dashboards Start with our ready-made dashboards for ac…" at bounding box center [795, 449] width 1517 height 670
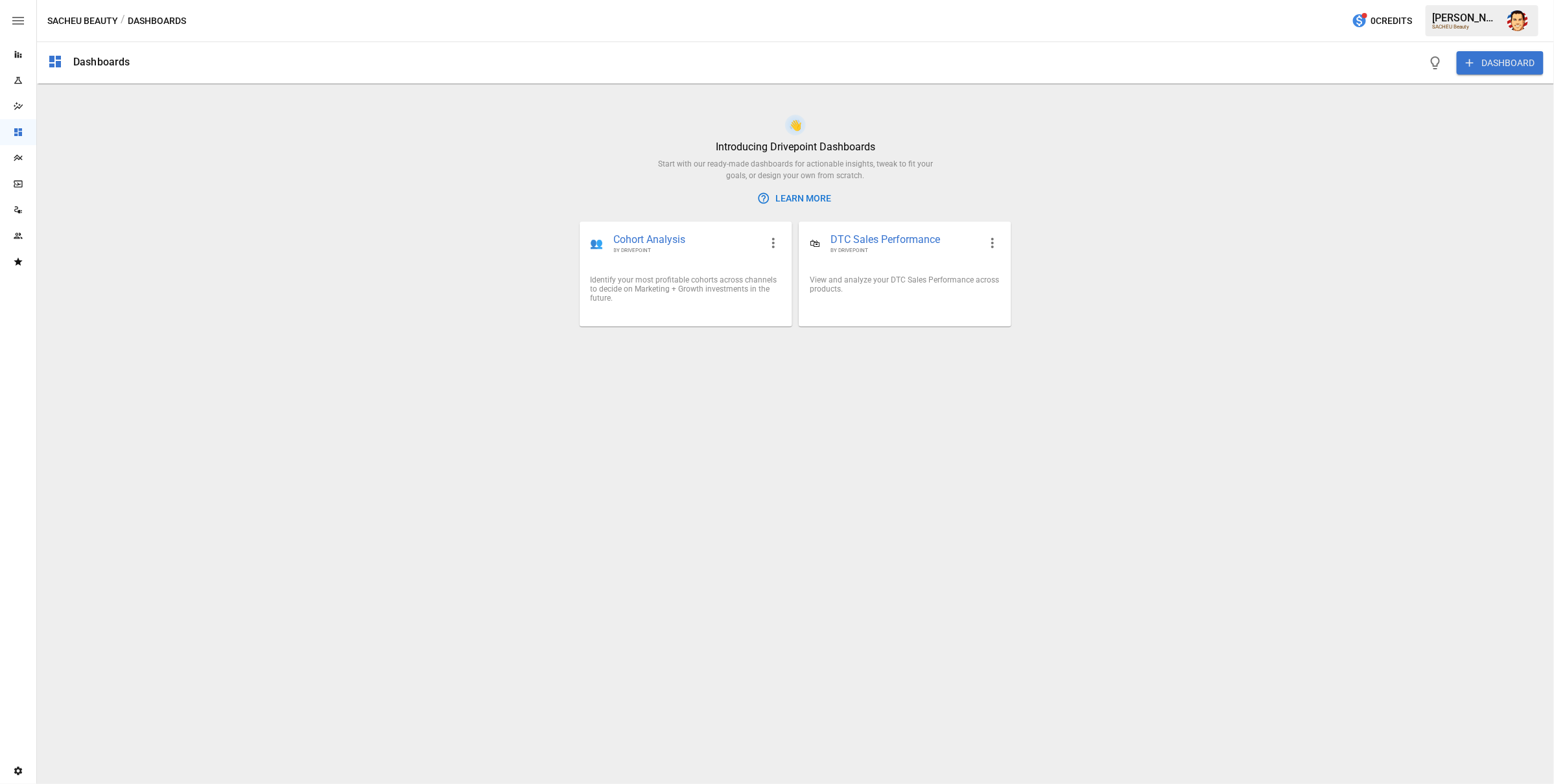
click at [1251, 200] on div "👋 Introducing Drivepoint Dashboards Start with our ready-made dashboards for ac…" at bounding box center [795, 449] width 1517 height 670
click at [397, 238] on div "👋 Introducing Drivepoint Dashboards Start with our ready-made dashboards for ac…" at bounding box center [795, 449] width 1517 height 670
click at [380, 258] on div "👋 Introducing Drivepoint Dashboards Start with our ready-made dashboards for ac…" at bounding box center [795, 449] width 1517 height 670
click at [393, 243] on div "👋 Introducing Drivepoint Dashboards Start with our ready-made dashboards for ac…" at bounding box center [795, 449] width 1517 height 670
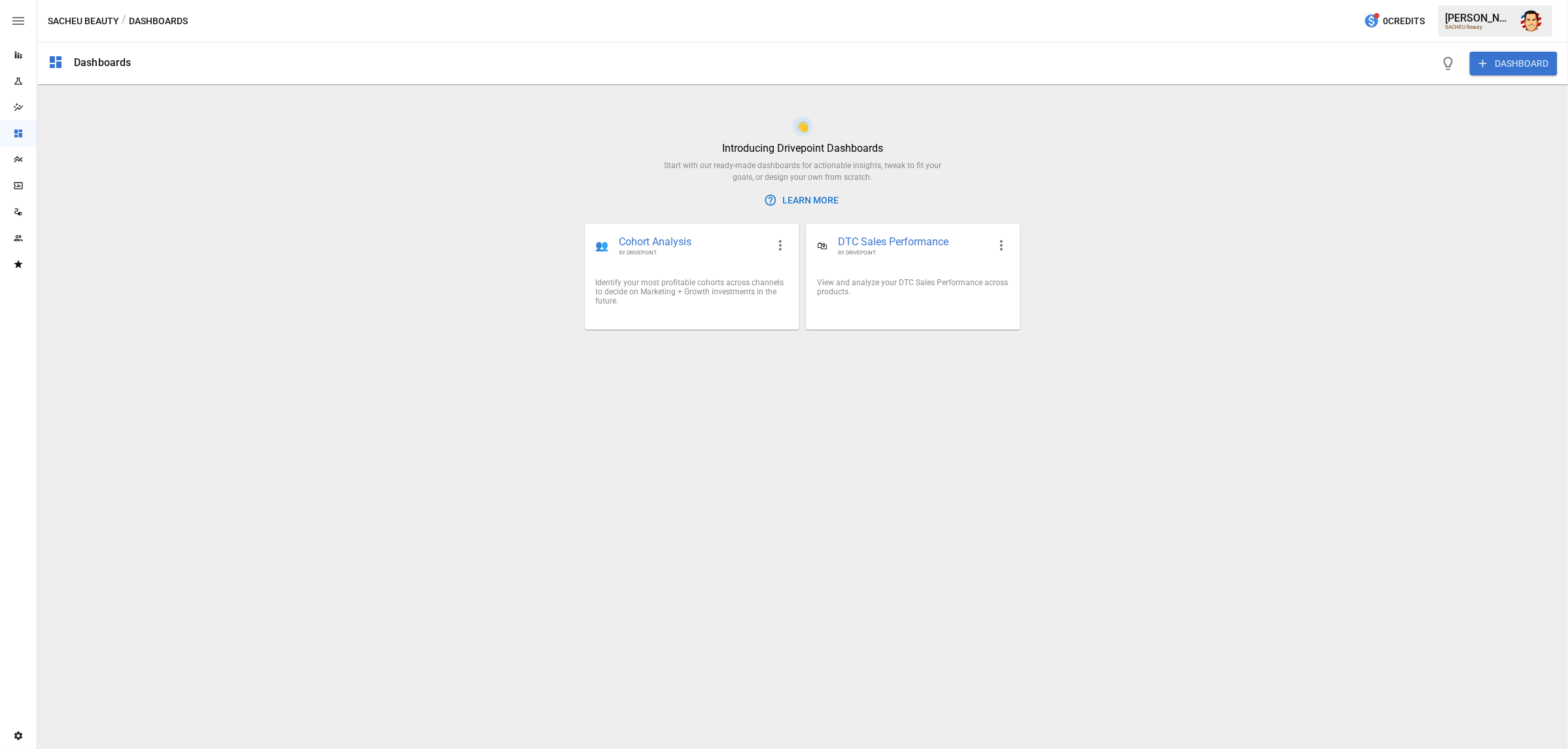
click at [328, 215] on div "👋 Introducing Drivepoint Dashboards Start with our ready-made dashboards for ac…" at bounding box center [802, 432] width 1530 height 633
click at [1533, 21] on img "Austin Gardner-Smith" at bounding box center [1531, 21] width 21 height 21
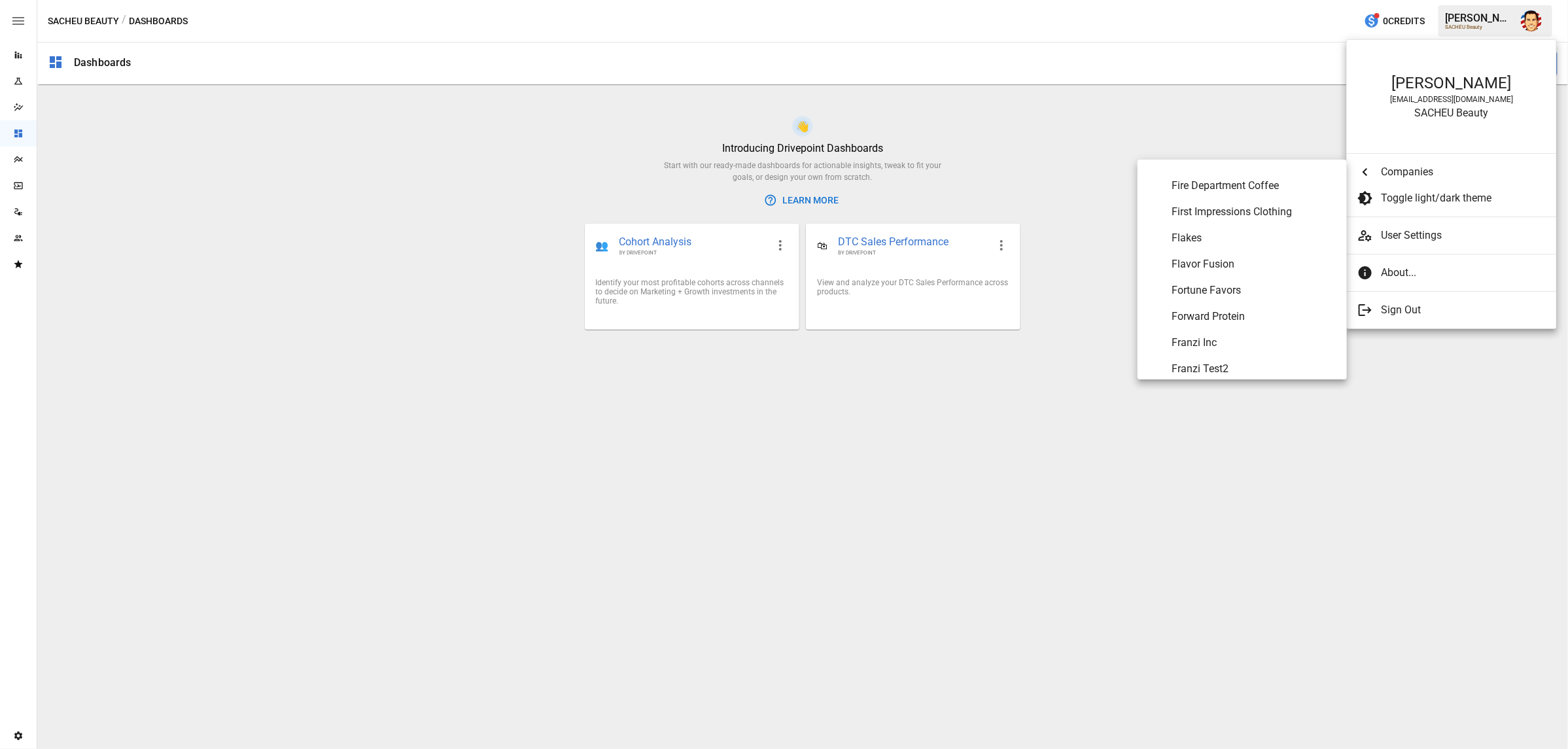
scroll to position [2480, 0]
click at [1215, 264] on span "Flavor Fusion" at bounding box center [1253, 262] width 165 height 16
